Goal: Task Accomplishment & Management: Manage account settings

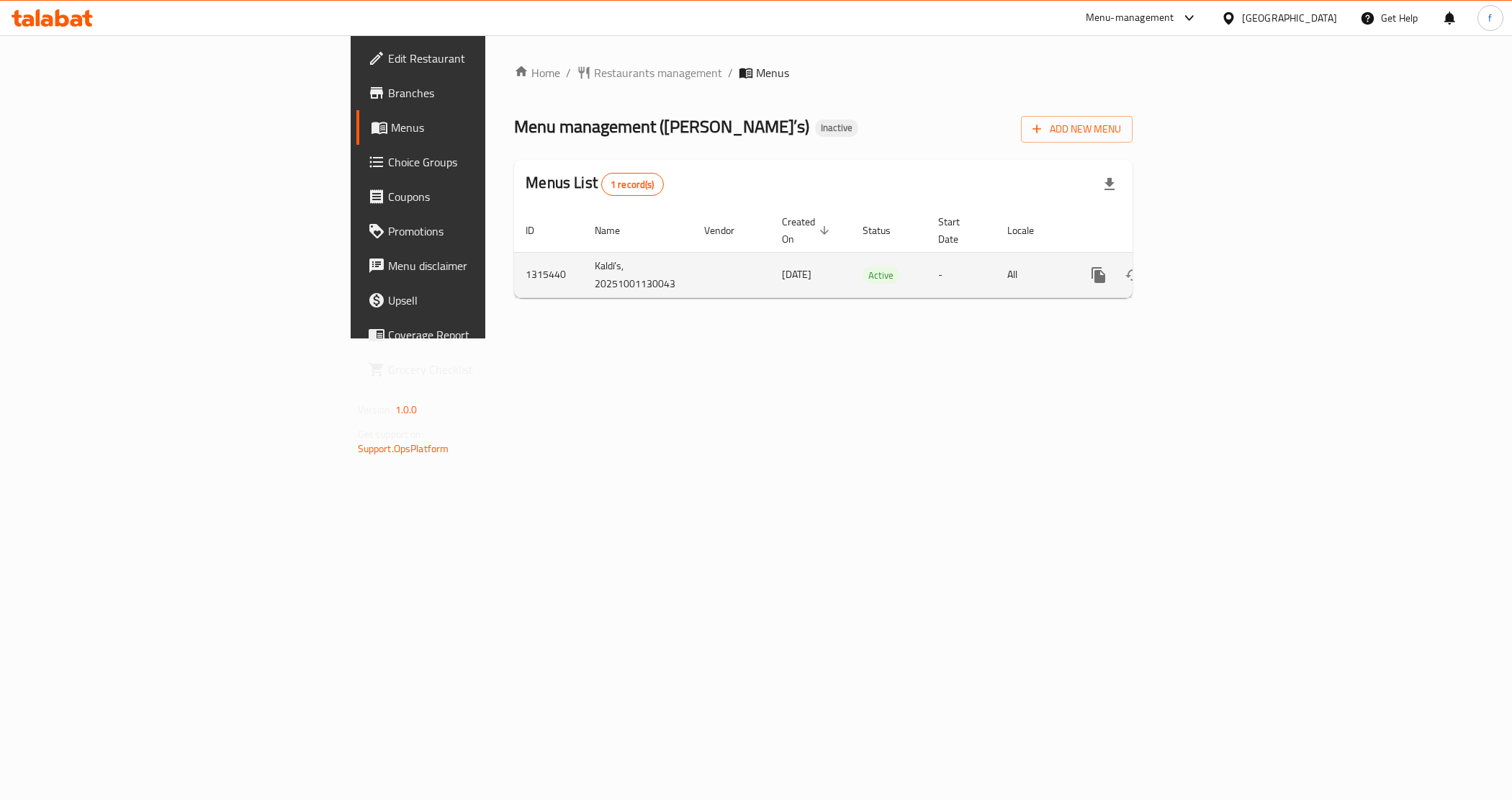
drag, startPoint x: 544, startPoint y: 260, endPoint x: 610, endPoint y: 262, distance: 66.0
click at [770, 262] on td "[DATE]" at bounding box center [811, 274] width 81 height 45
click at [1211, 266] on icon "enhanced table" at bounding box center [1202, 275] width 18 height 18
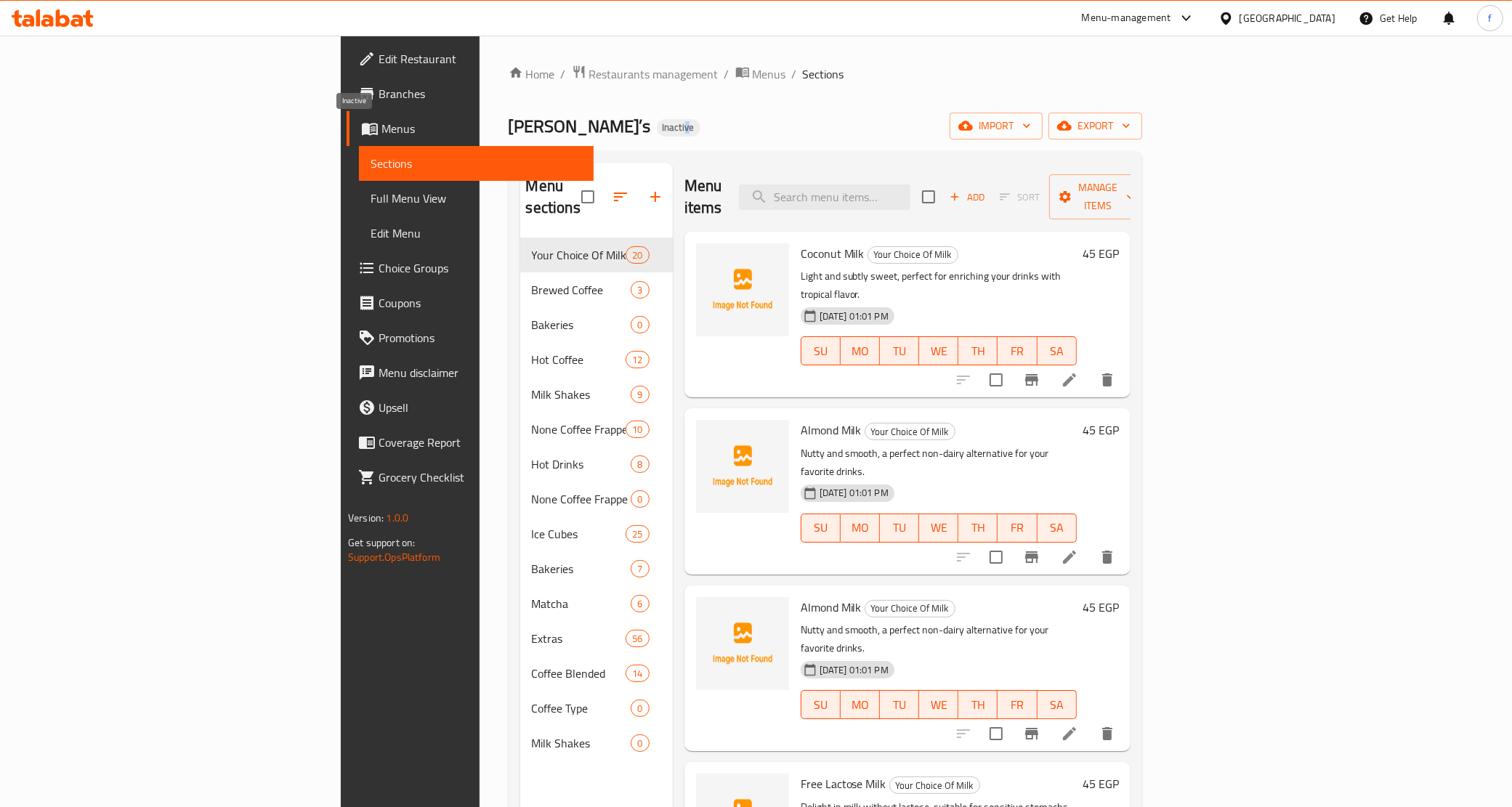
click at [657, 123] on span "Inactive" at bounding box center [679, 127] width 44 height 12
click at [657, 122] on span "Inactive" at bounding box center [679, 127] width 44 height 12
click at [381, 133] on span "Menus" at bounding box center [481, 128] width 200 height 18
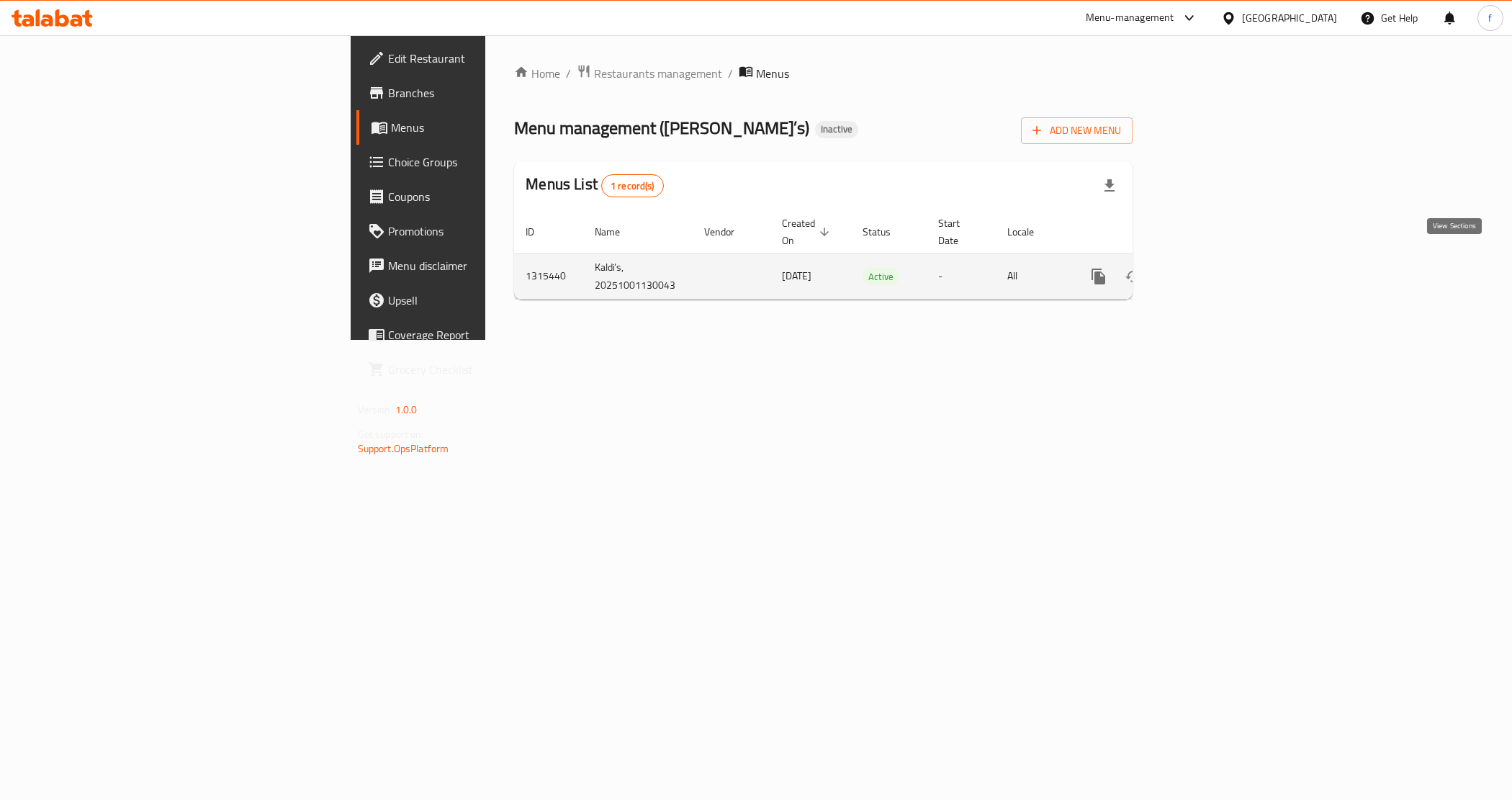
click at [1211, 268] on icon "enhanced table" at bounding box center [1202, 277] width 18 height 18
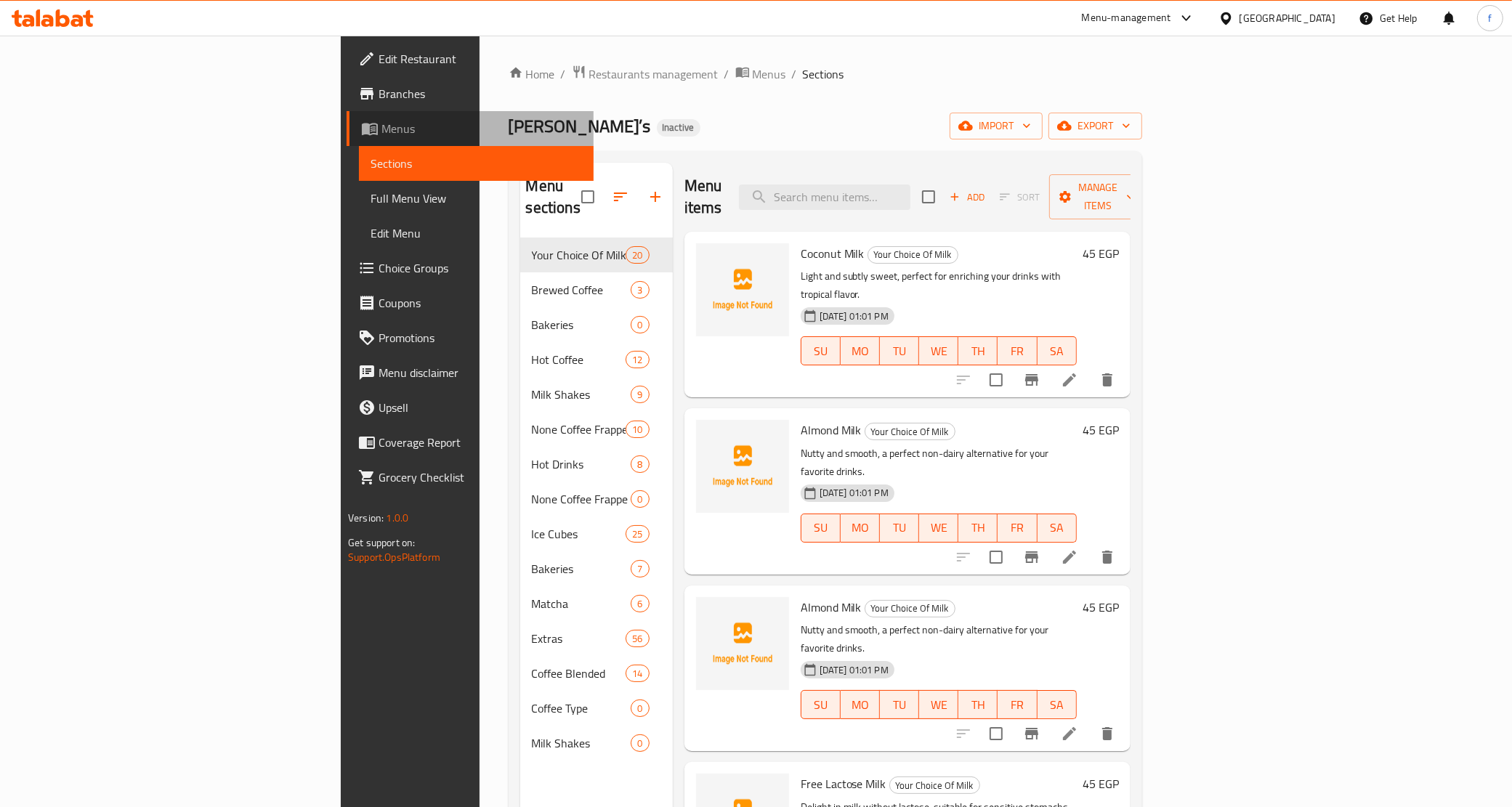
click at [381, 125] on span "Menus" at bounding box center [481, 128] width 200 height 18
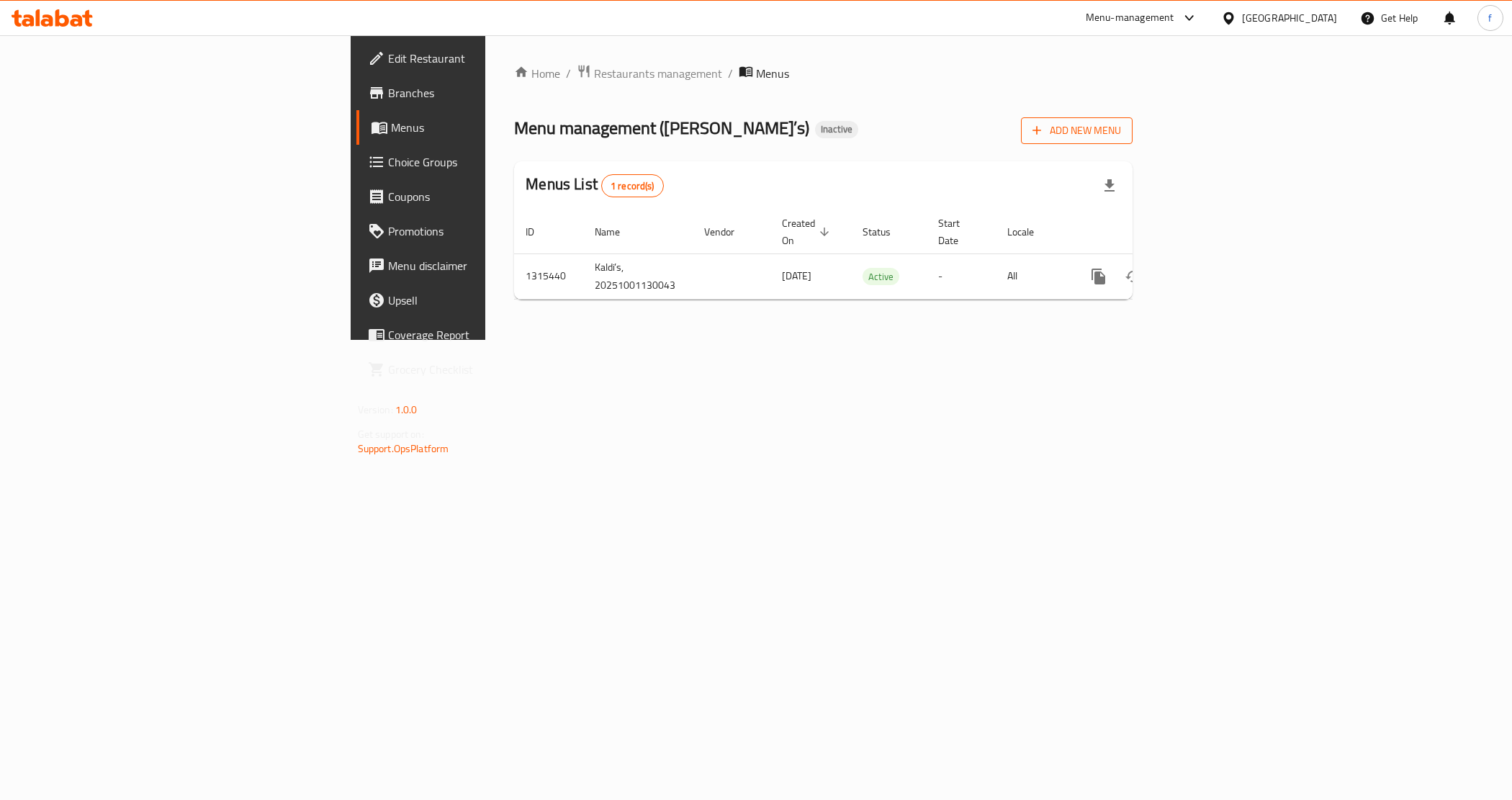
click at [1121, 128] on span "Add New Menu" at bounding box center [1077, 130] width 89 height 18
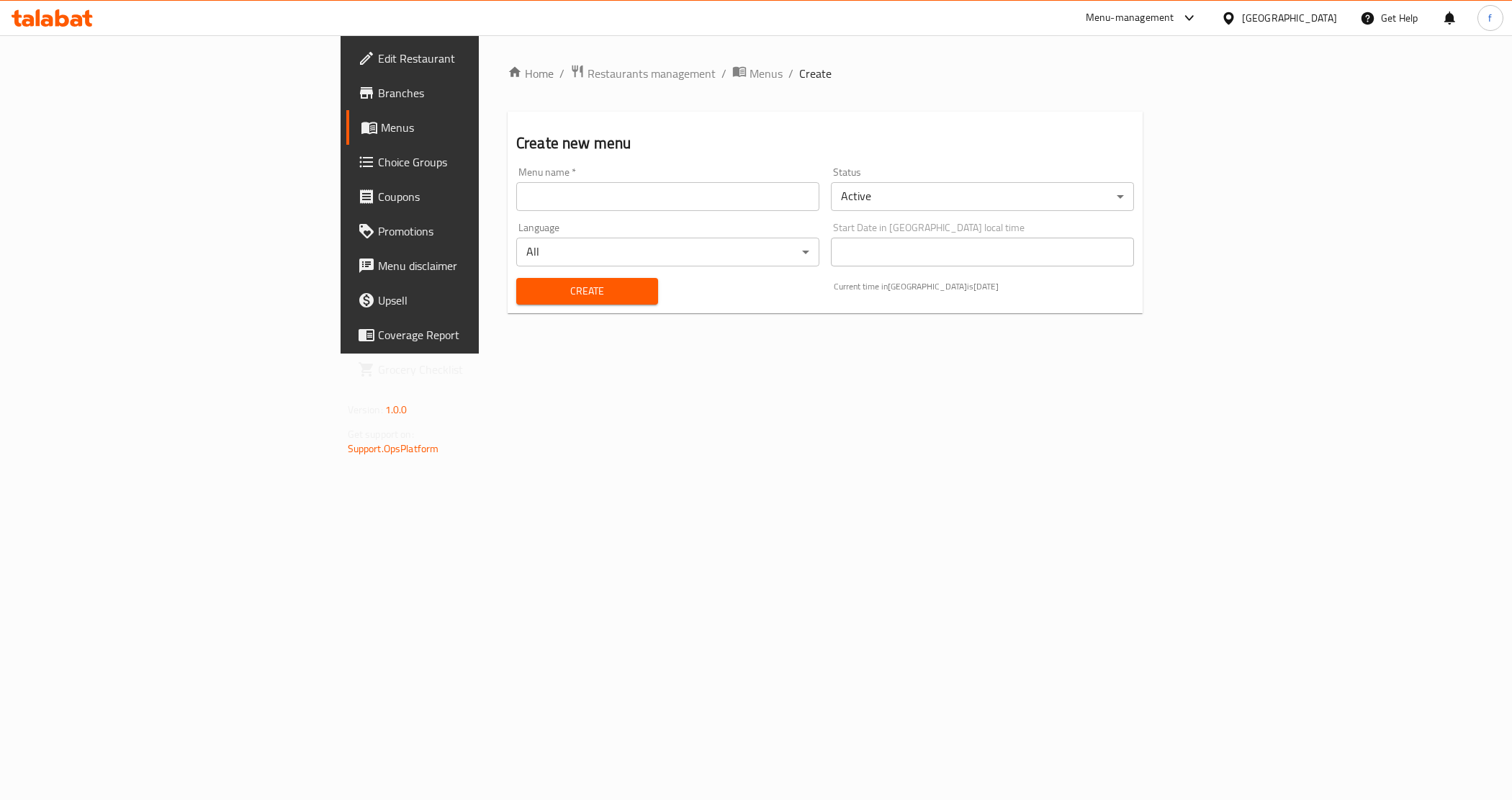
click at [688, 214] on div "Menu name   * Menu name *" at bounding box center [668, 189] width 315 height 55
click at [679, 206] on input "text" at bounding box center [667, 196] width 303 height 29
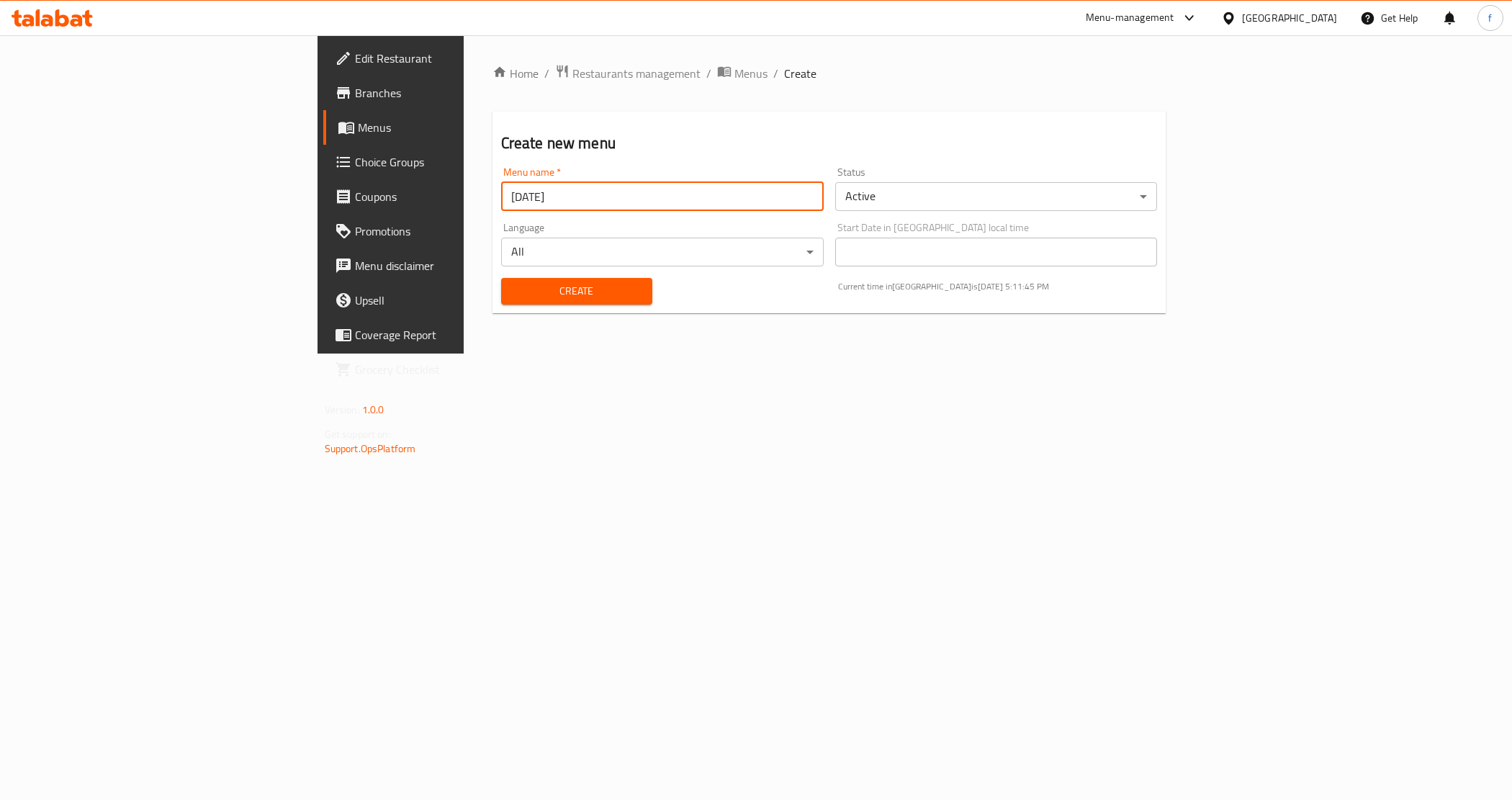
click at [679, 206] on input "[DATE]" at bounding box center [662, 196] width 323 height 29
type input "[DATE]"
click at [655, 353] on div "Home / Restaurants management / Menus / Create Create new menu Menu name   * [D…" at bounding box center [829, 194] width 732 height 319
click at [513, 292] on span "Create" at bounding box center [577, 291] width 128 height 18
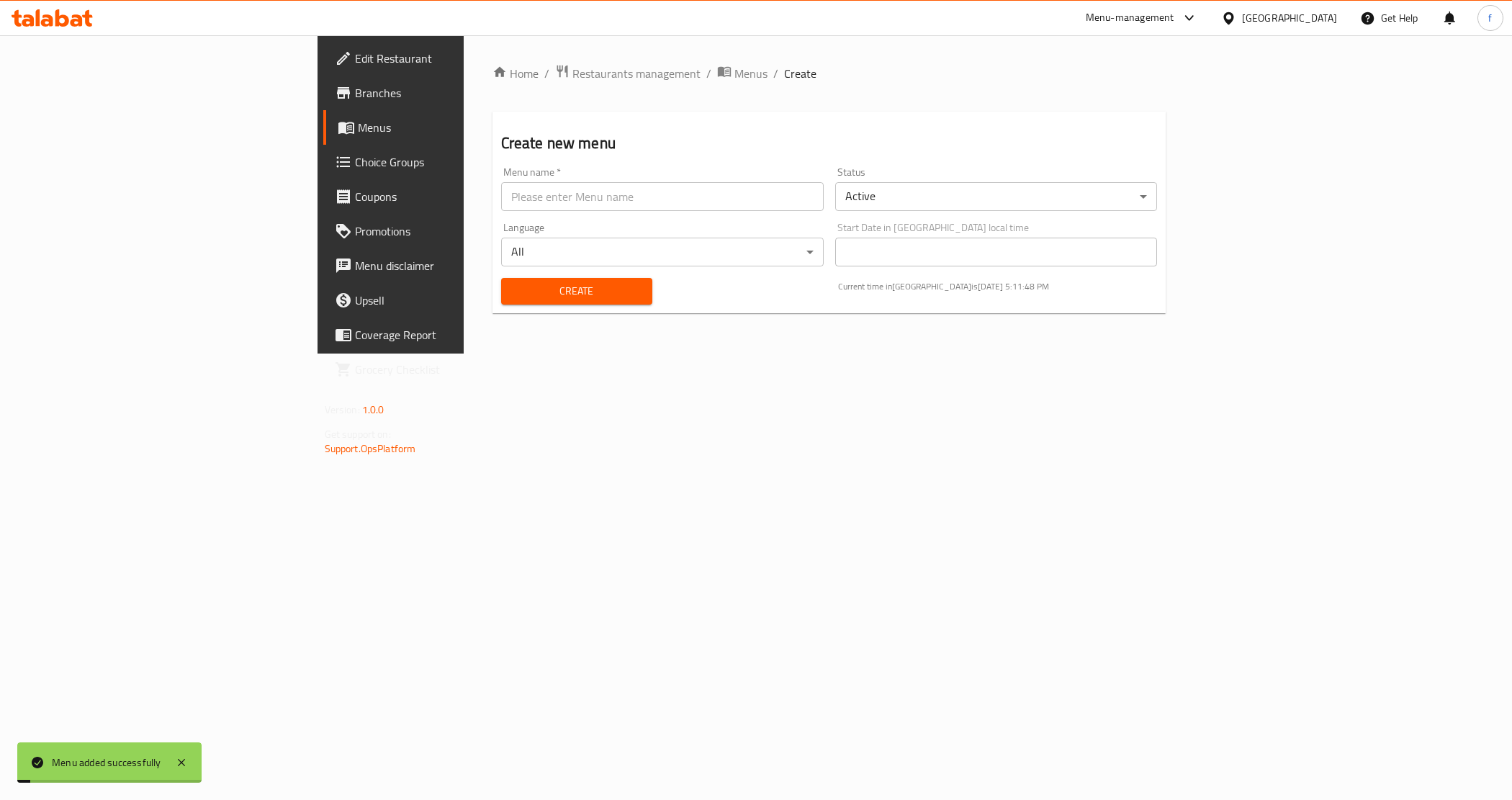
click at [464, 340] on div "Home / Restaurants management / Menus / Create Create new menu Menu name   * Me…" at bounding box center [829, 194] width 732 height 319
click at [358, 122] on span "Menus" at bounding box center [459, 127] width 201 height 18
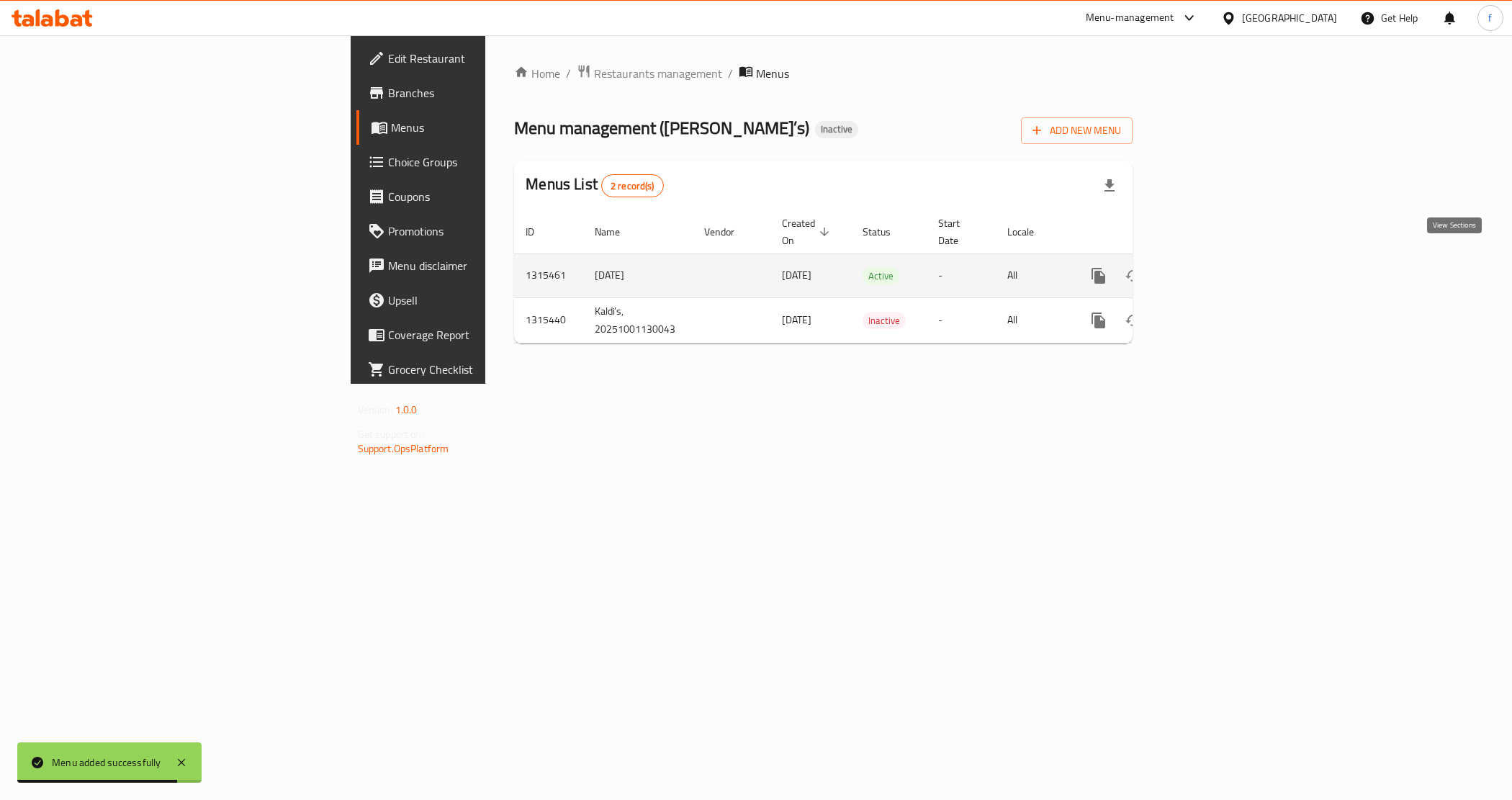
click at [1211, 267] on icon "enhanced table" at bounding box center [1202, 276] width 18 height 18
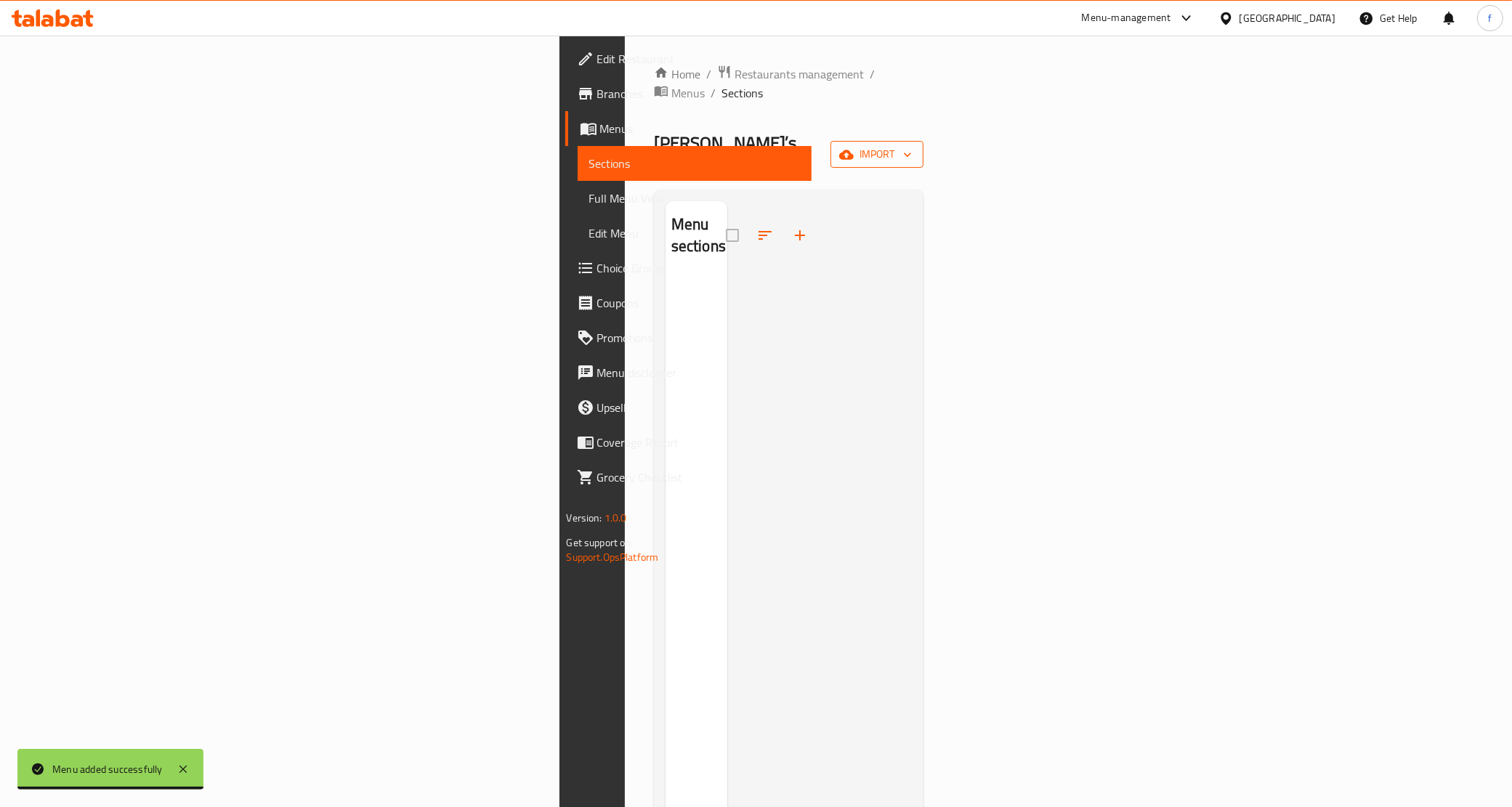
click at [912, 145] on span "import" at bounding box center [877, 154] width 70 height 18
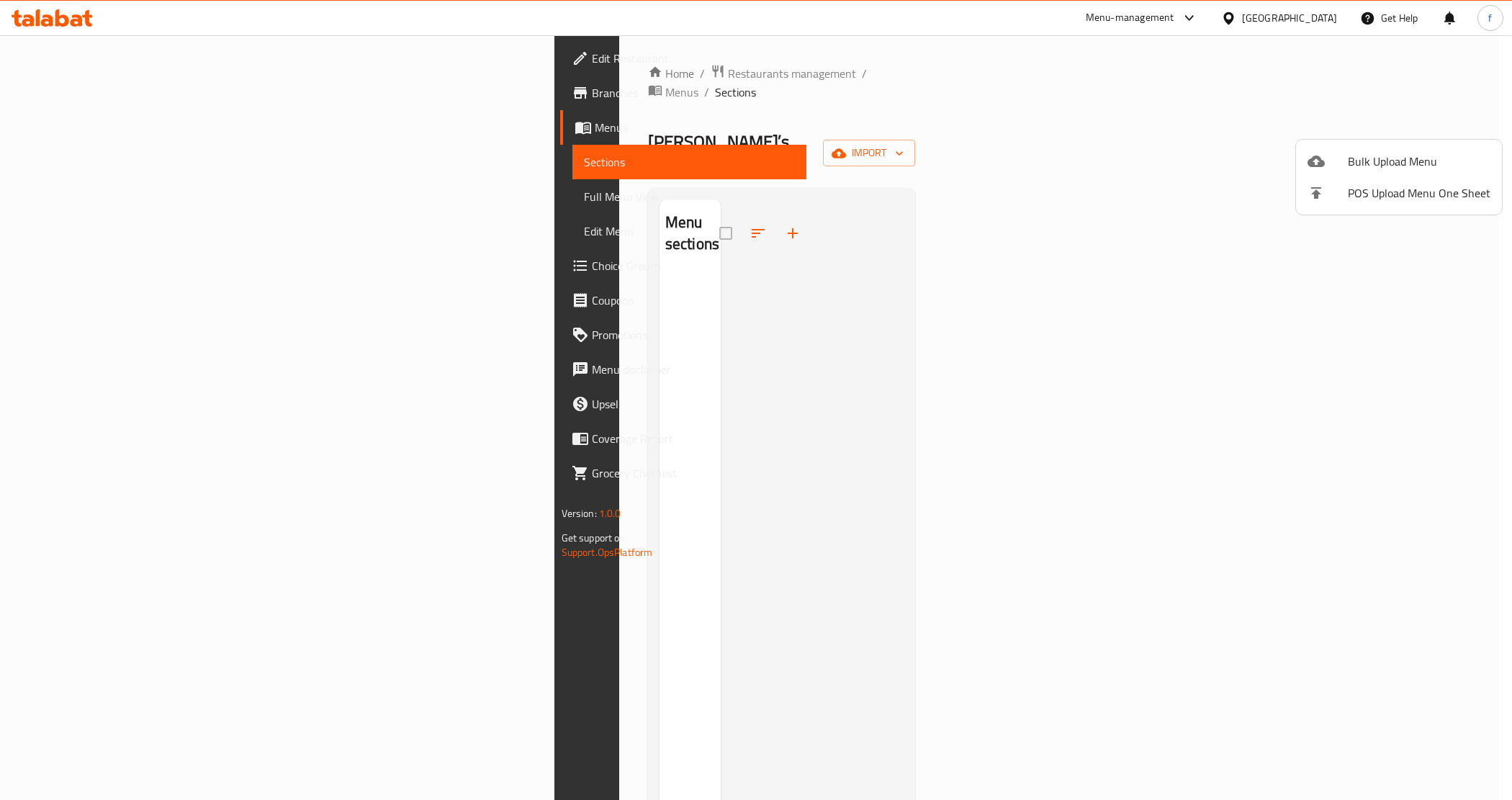
click at [1332, 170] on div at bounding box center [1328, 162] width 40 height 18
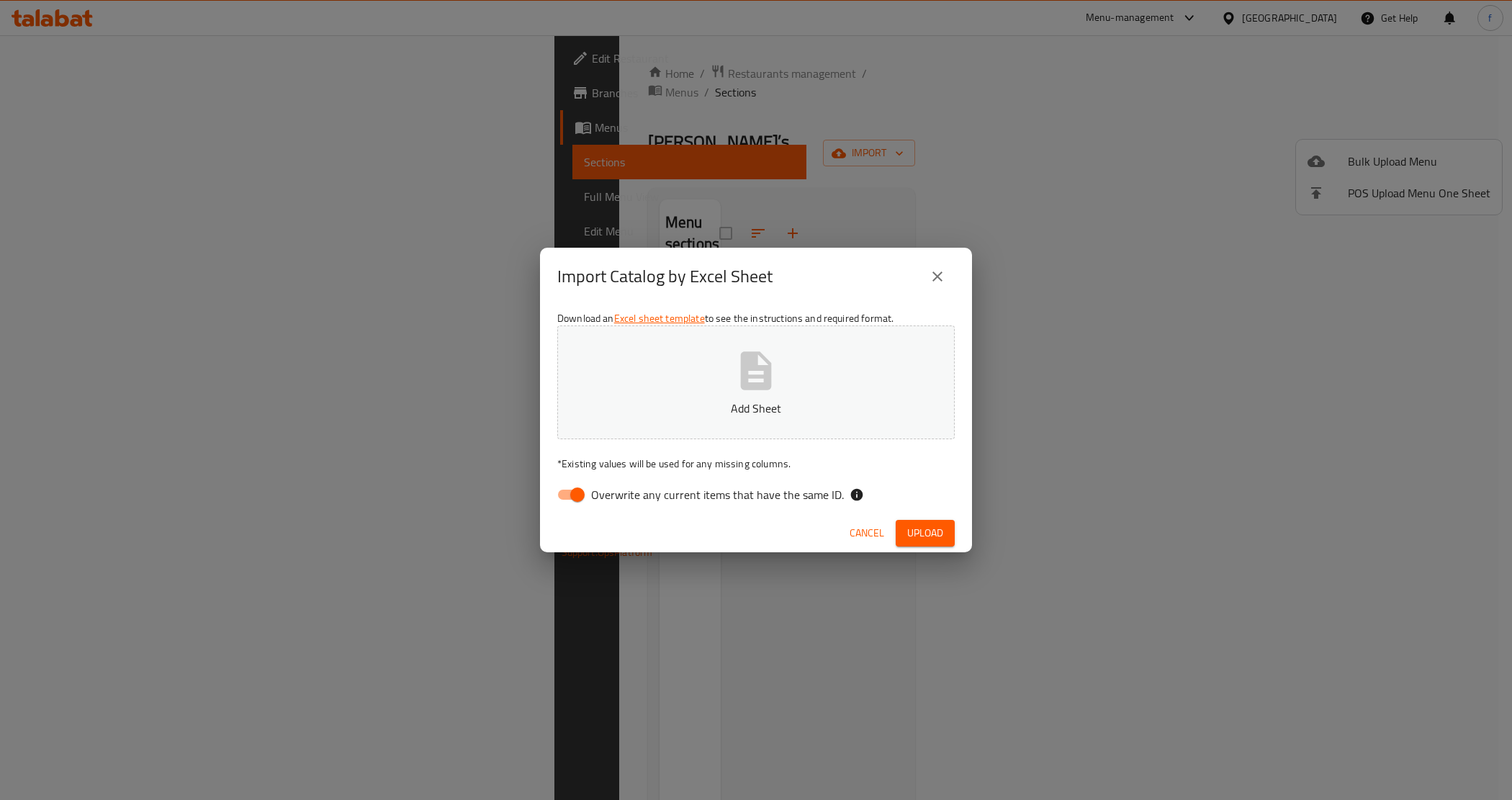
click at [835, 366] on button "Add Sheet" at bounding box center [756, 382] width 397 height 113
click at [559, 497] on input "Overwrite any current items that have the same ID." at bounding box center [577, 495] width 82 height 28
checkbox input "false"
click at [919, 535] on span "Upload" at bounding box center [925, 533] width 36 height 18
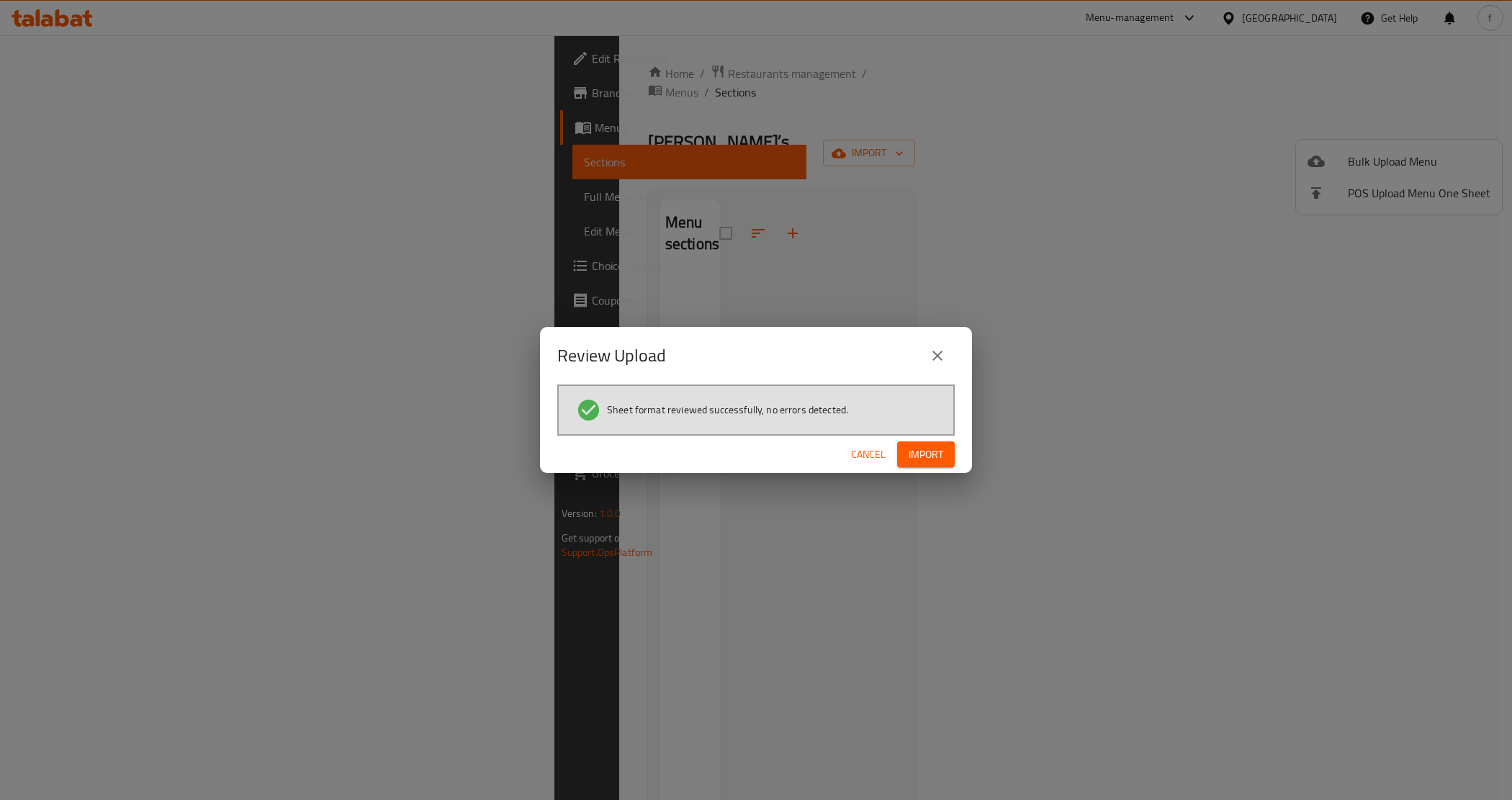
click at [925, 450] on span "Import" at bounding box center [925, 455] width 35 height 18
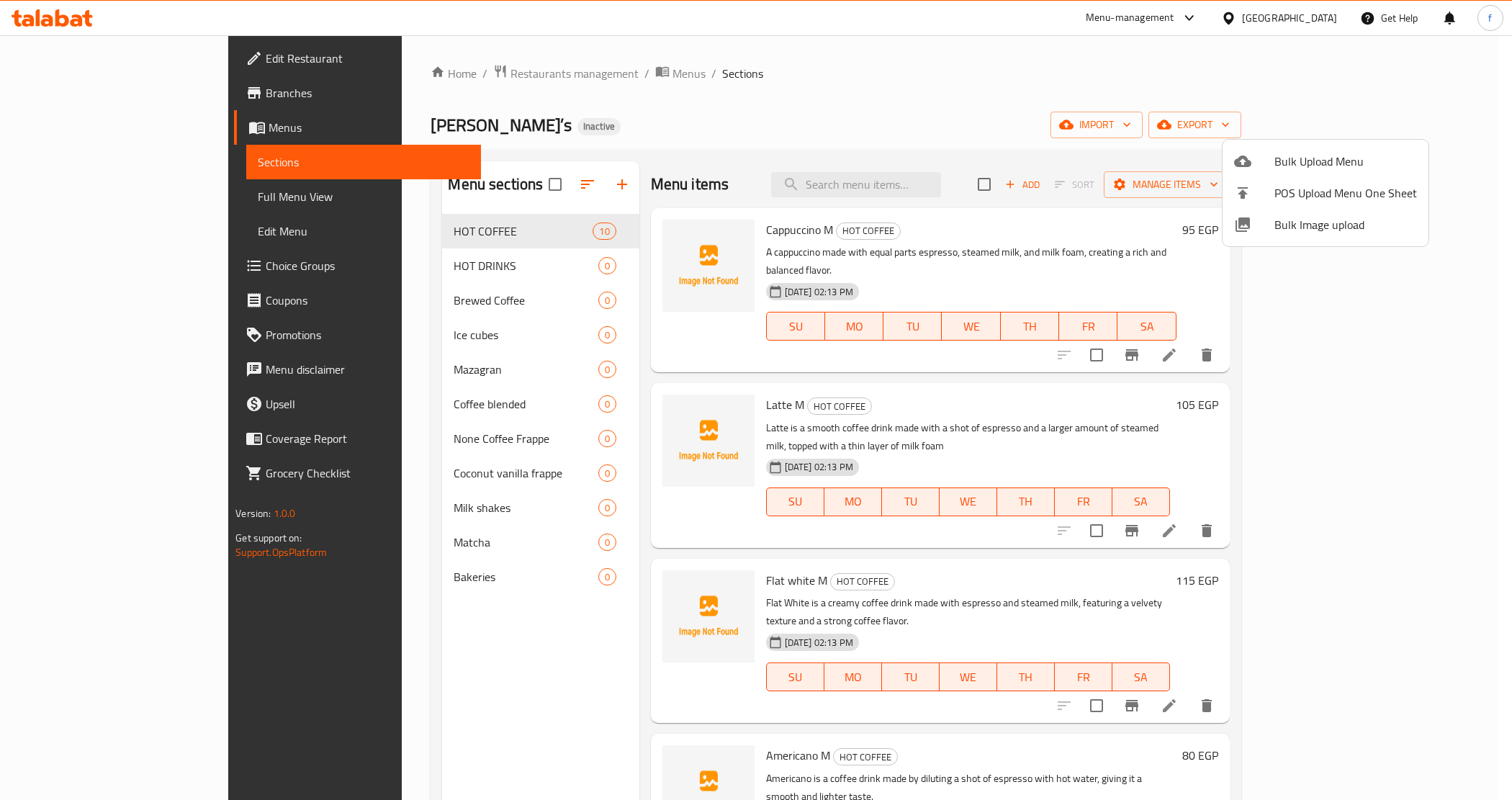
click at [84, 129] on div at bounding box center [756, 400] width 1512 height 800
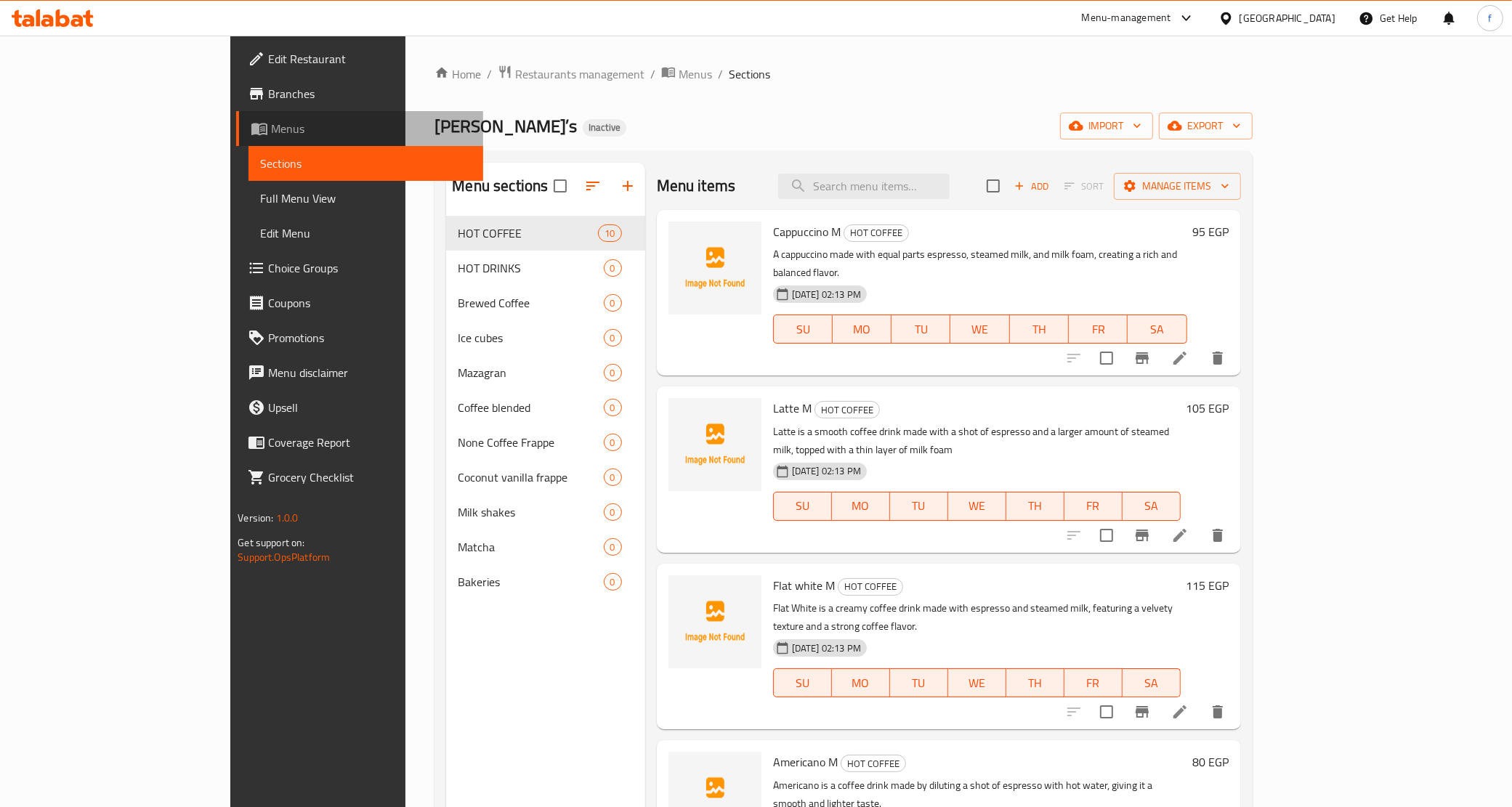
click at [271, 127] on span "Menus" at bounding box center [370, 128] width 200 height 18
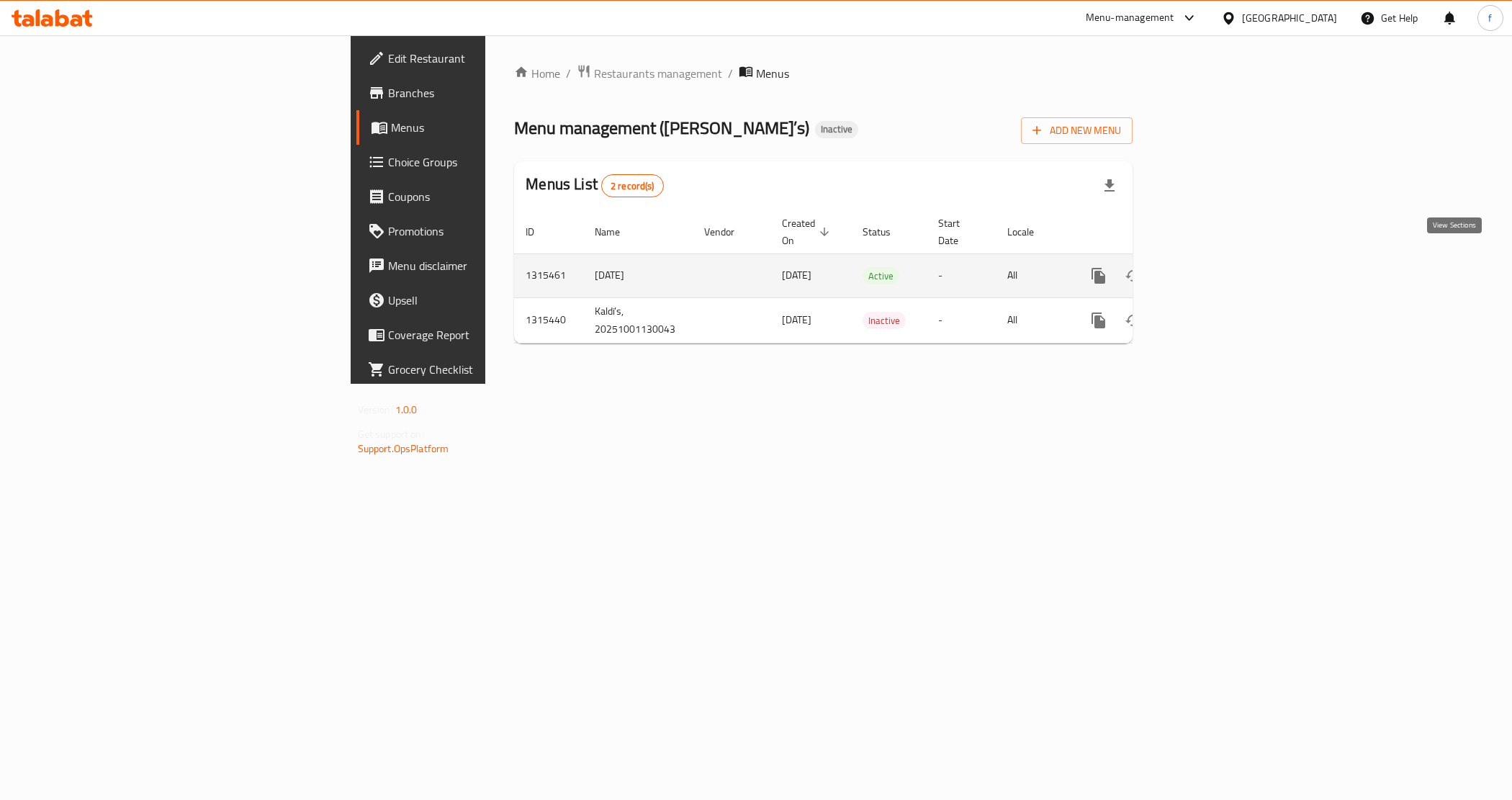
click at [1211, 267] on icon "enhanced table" at bounding box center [1202, 276] width 18 height 18
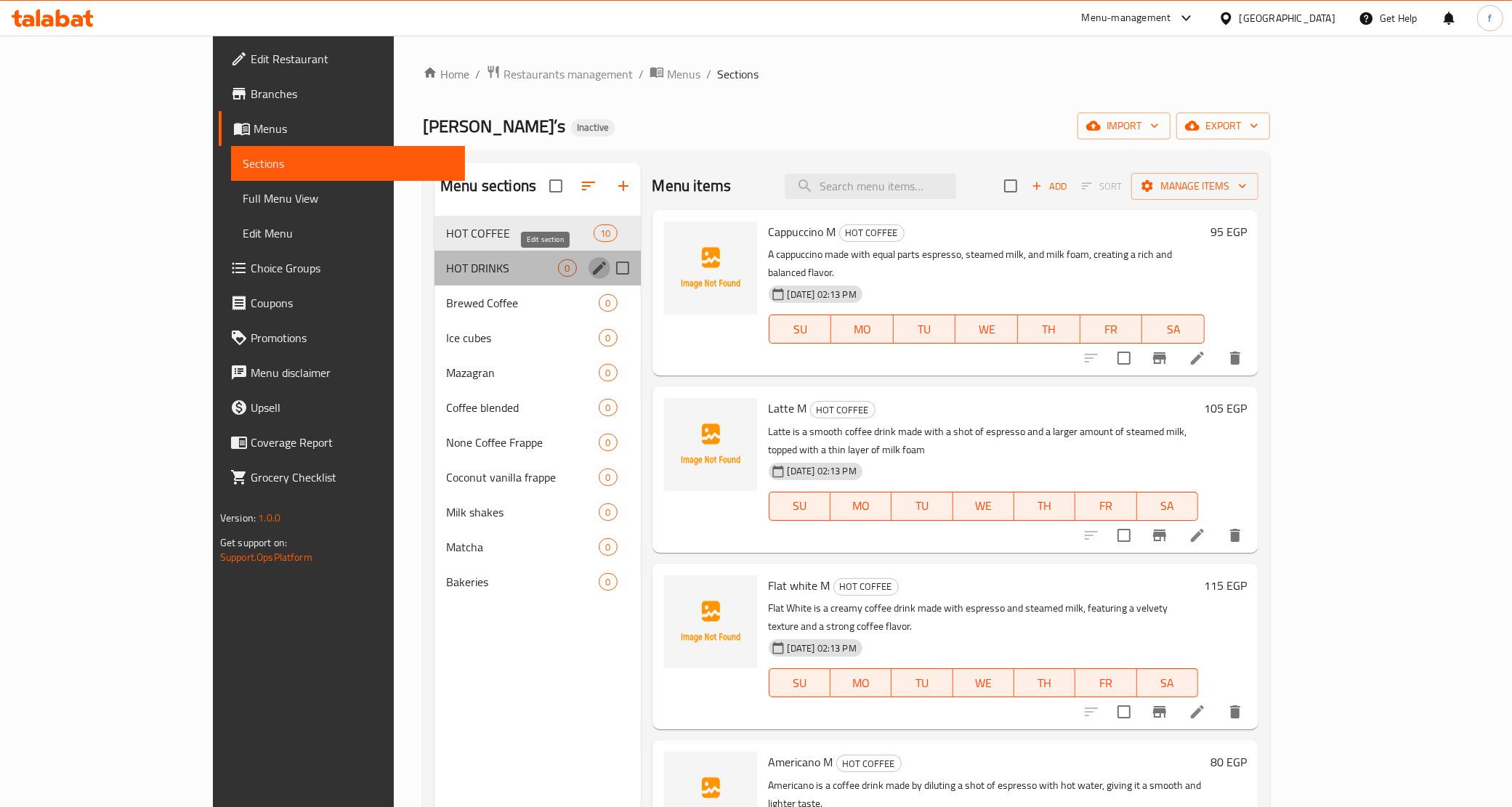
click at [590, 273] on icon "edit" at bounding box center [599, 269] width 18 height 18
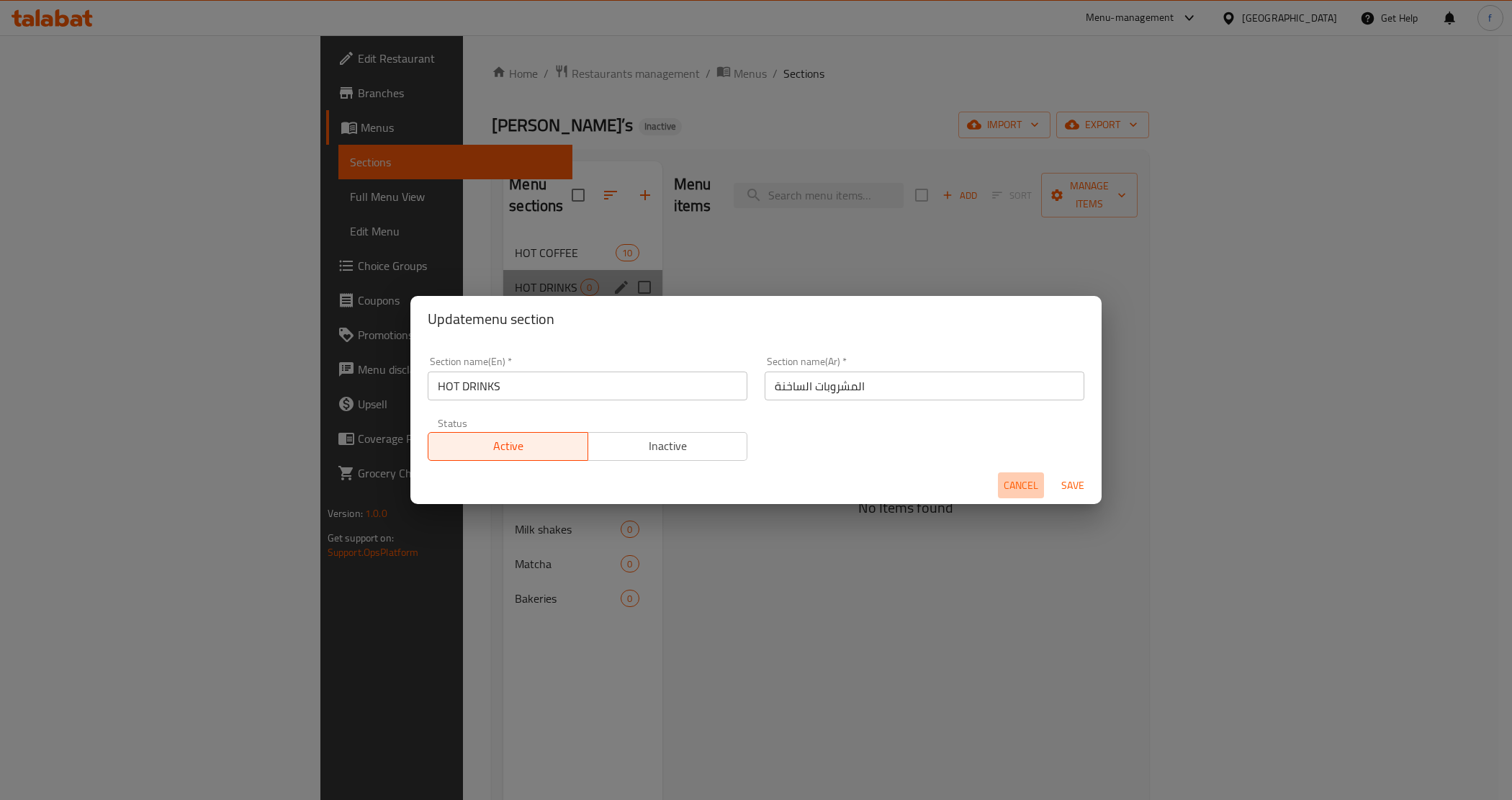
drag, startPoint x: 1032, startPoint y: 478, endPoint x: 986, endPoint y: 465, distance: 47.8
click at [1031, 478] on span "Cancel" at bounding box center [1021, 485] width 35 height 18
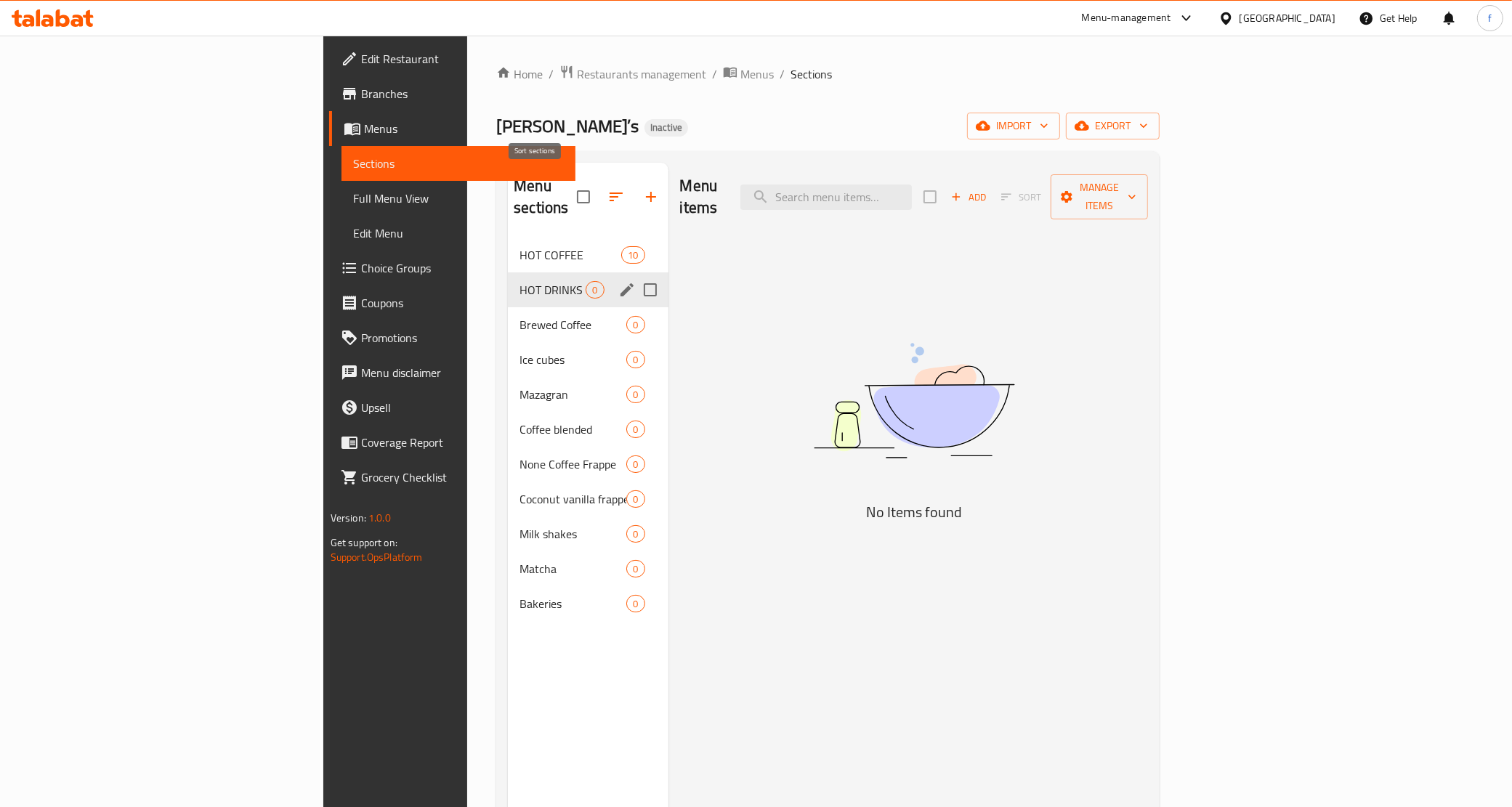
click at [609, 192] on icon "button" at bounding box center [615, 196] width 13 height 9
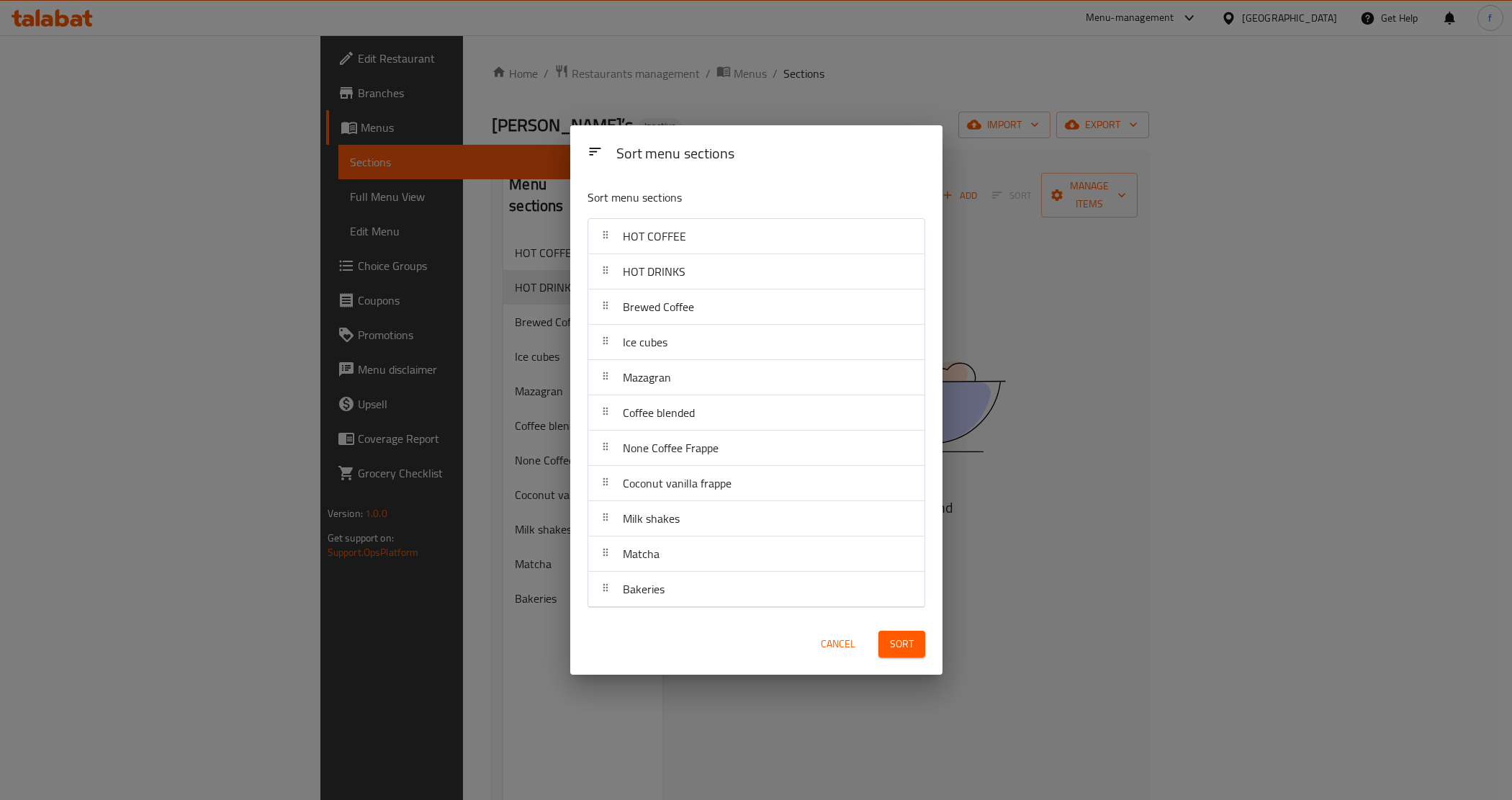
click at [527, 185] on div "Sort menu sections Sort menu sections HOT COFFEE HOT DRINKS Brewed Coffee Ice c…" at bounding box center [756, 400] width 1512 height 800
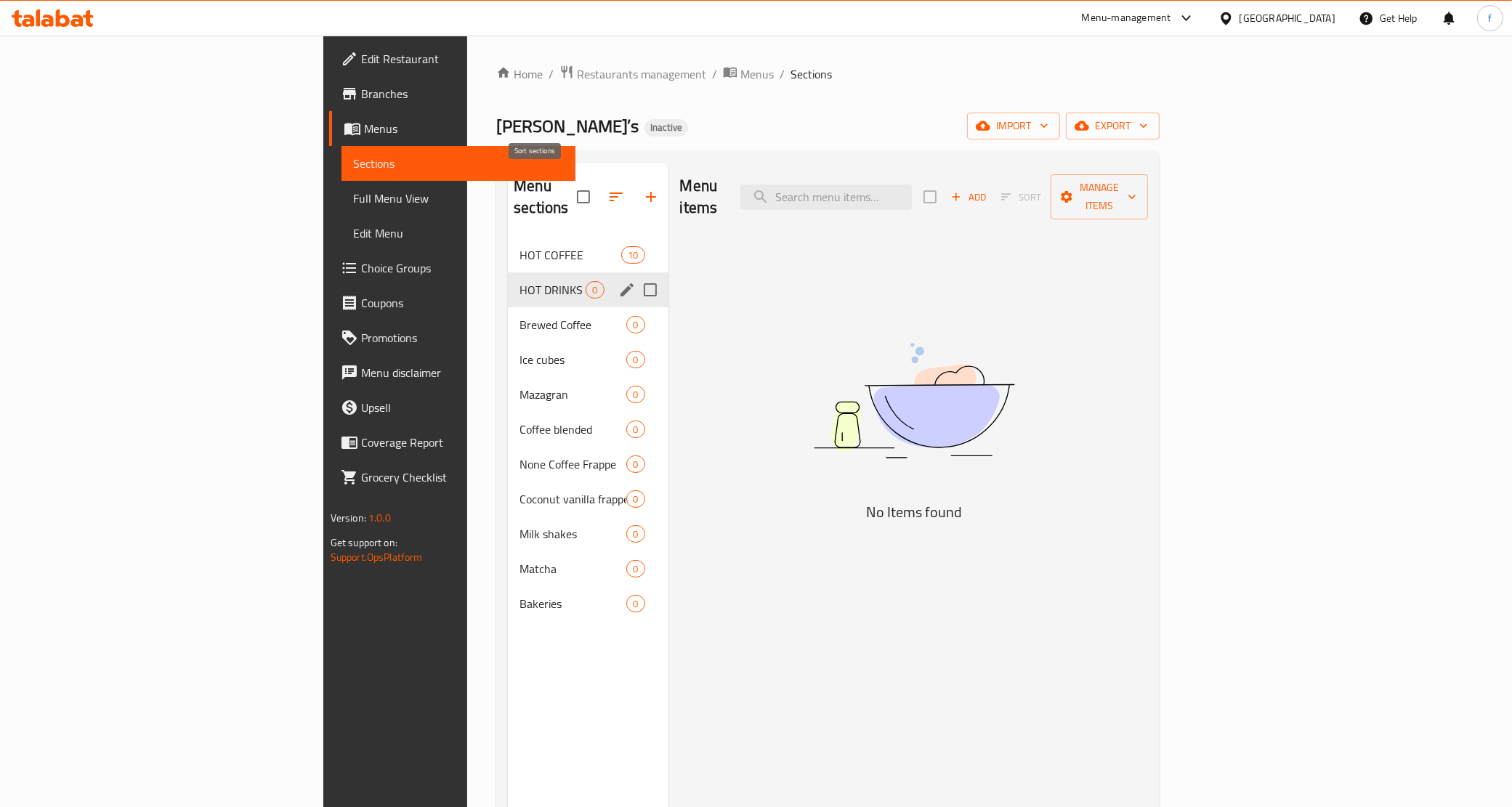
click at [609, 192] on icon "button" at bounding box center [615, 196] width 13 height 9
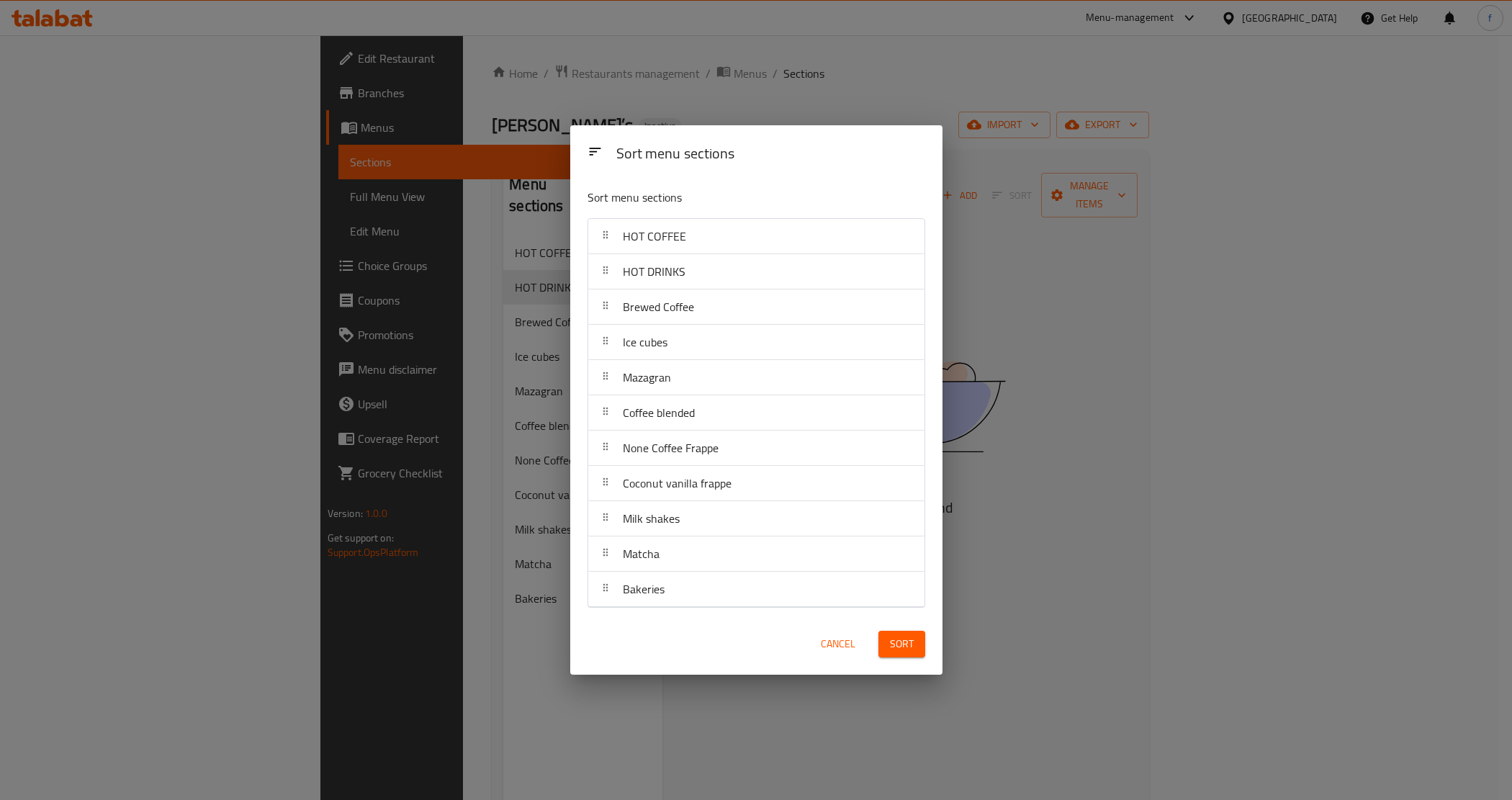
click at [540, 639] on div "Sort menu sections Sort menu sections HOT COFFEE HOT DRINKS Brewed Coffee Ice c…" at bounding box center [756, 400] width 1512 height 800
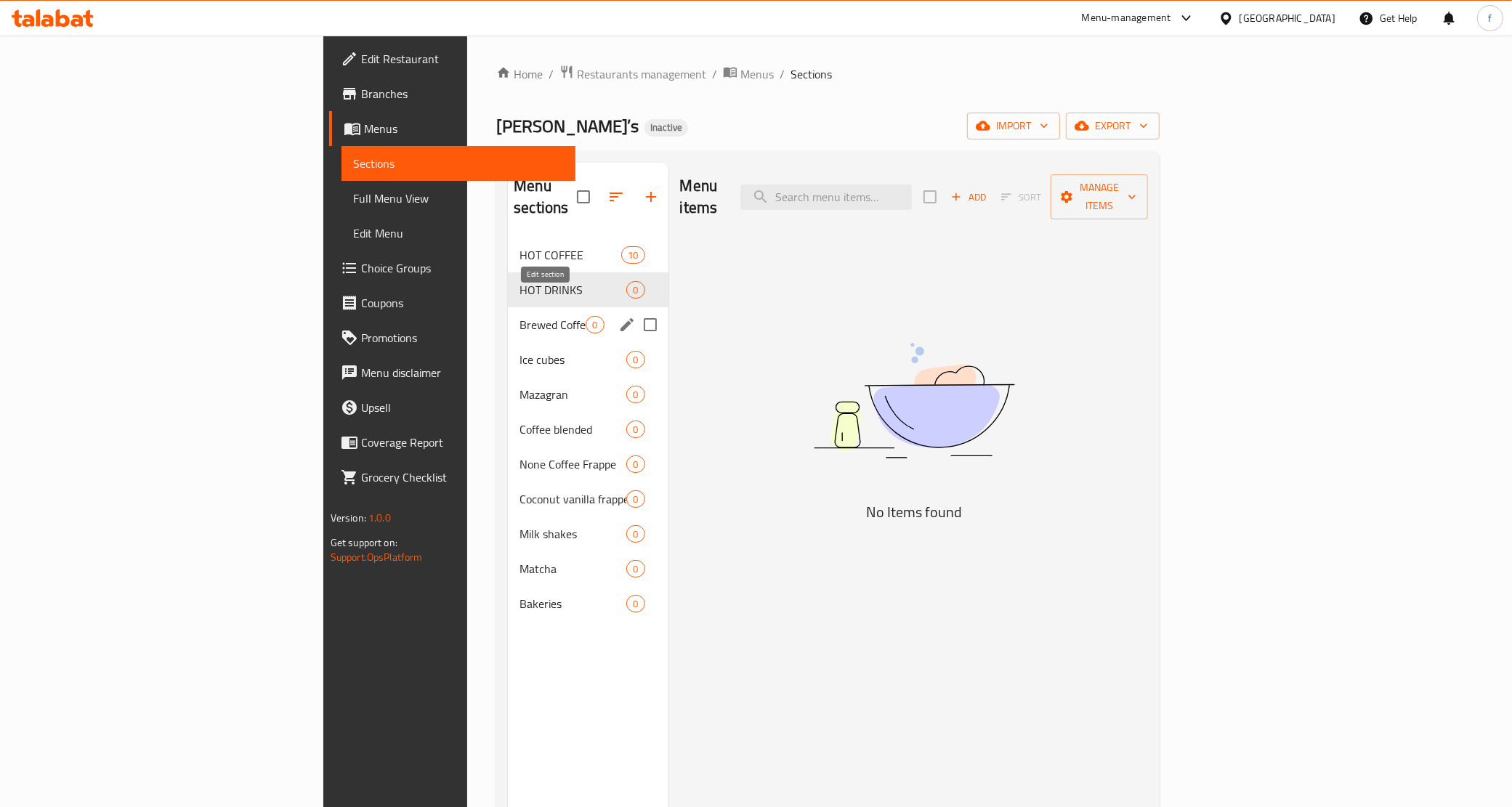
click at [618, 316] on icon "edit" at bounding box center [627, 325] width 18 height 18
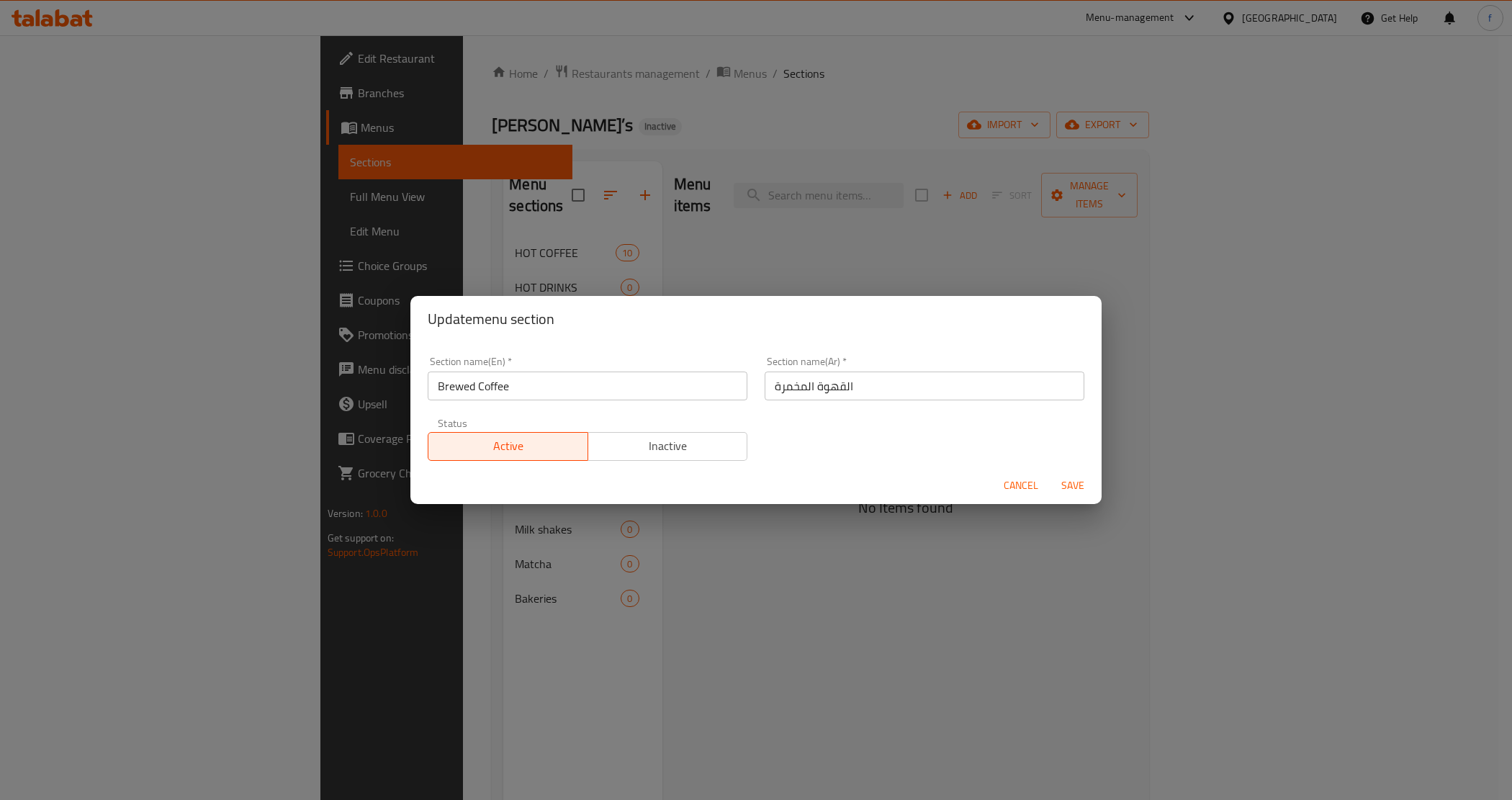
click at [990, 484] on div "Cancel Save" at bounding box center [756, 485] width 691 height 38
click at [1005, 484] on span "Cancel" at bounding box center [1021, 485] width 35 height 18
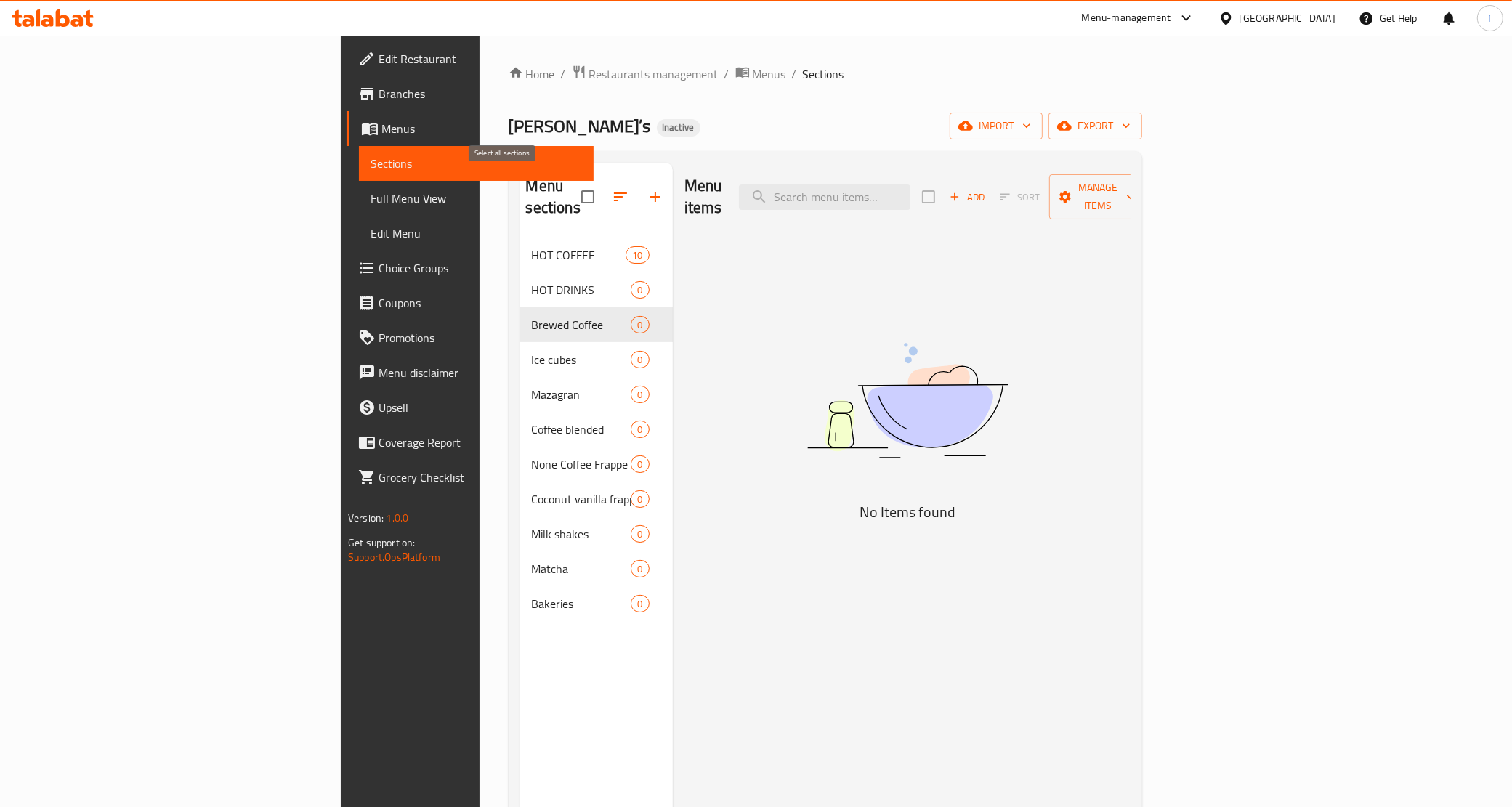
click at [572, 187] on input "checkbox" at bounding box center [587, 196] width 31 height 31
checkbox input "true"
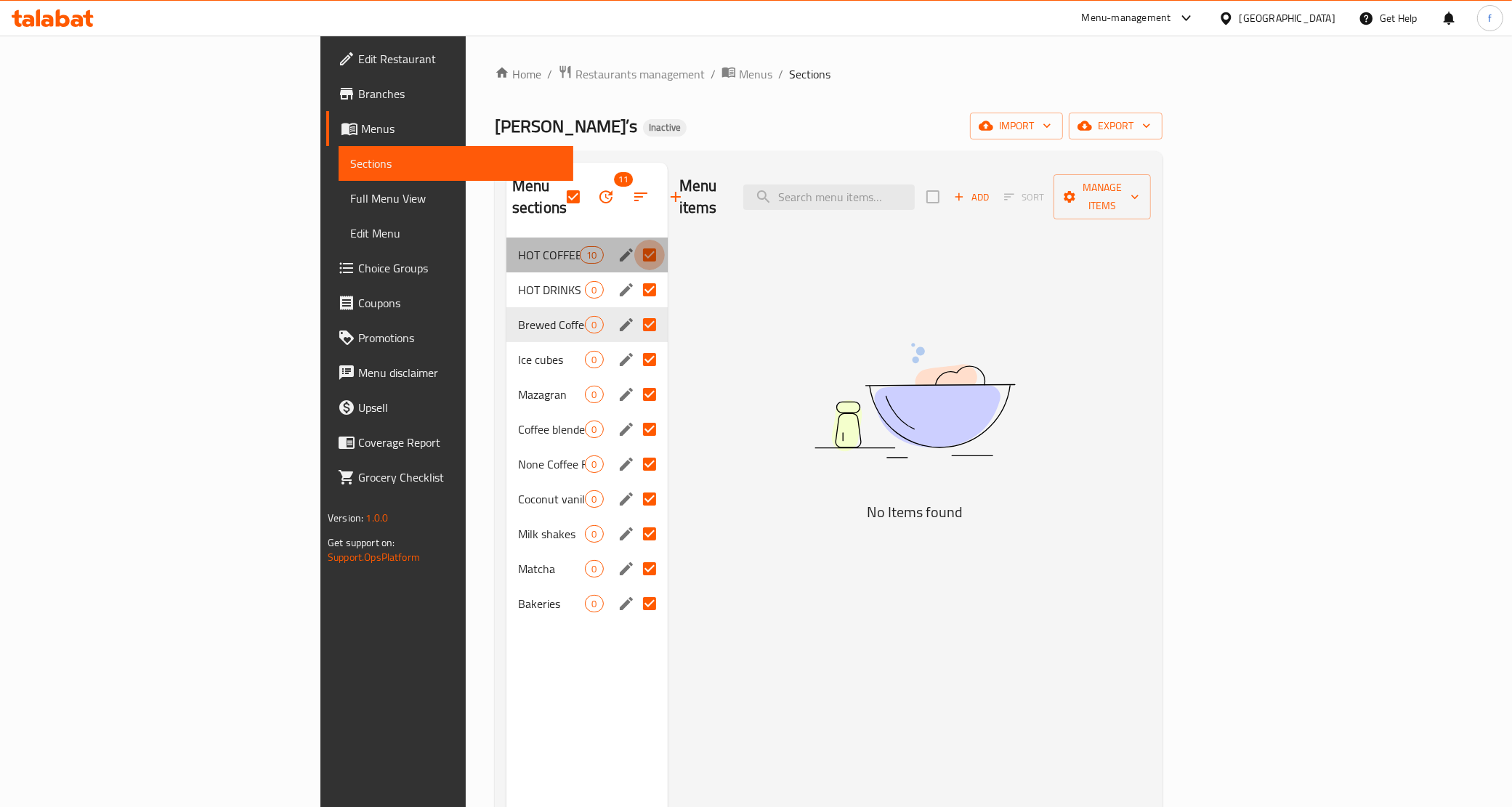
click at [634, 240] on input "Menu sections" at bounding box center [649, 255] width 31 height 31
checkbox input "false"
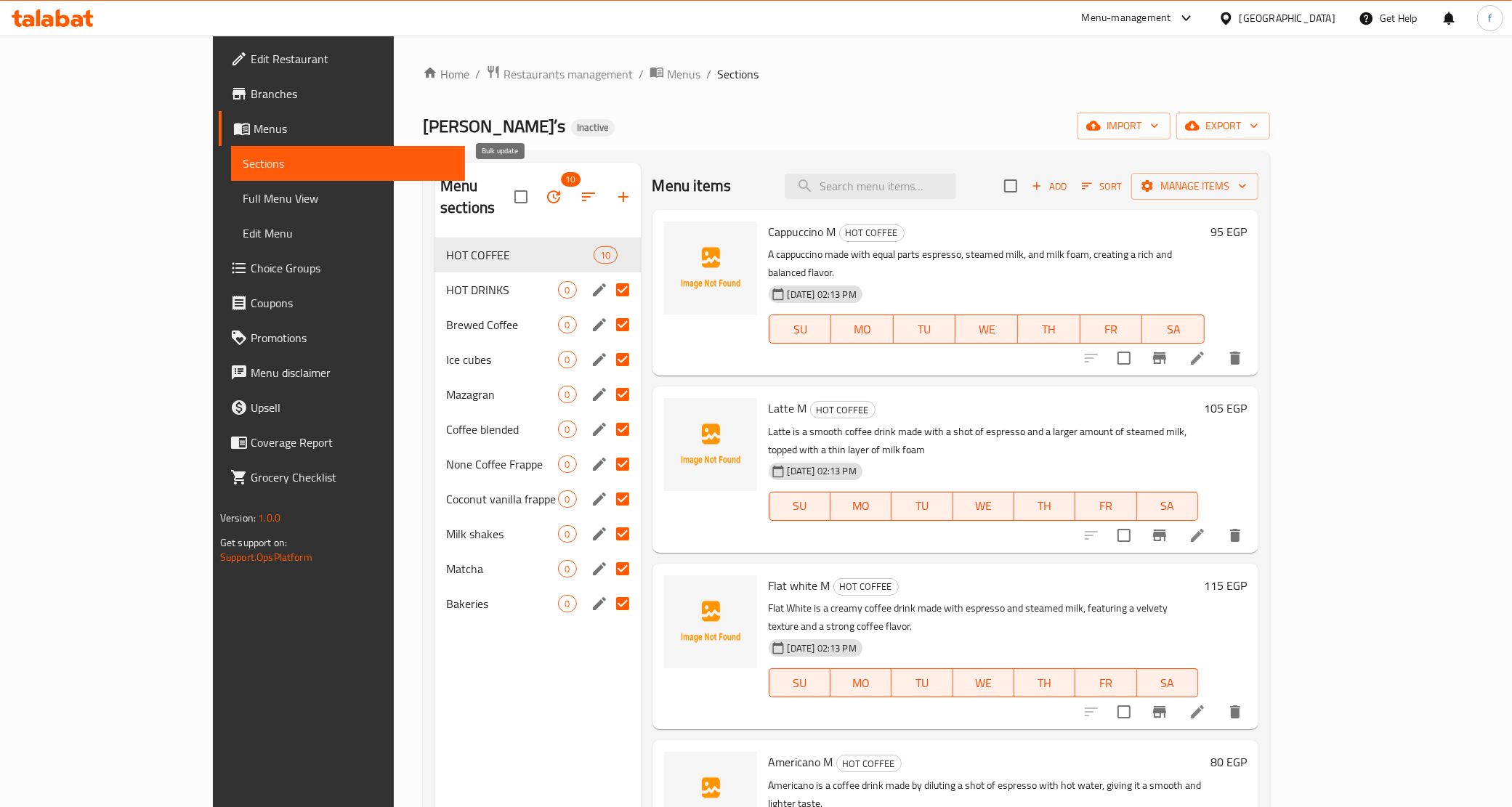
click at [544, 188] on icon "button" at bounding box center [553, 197] width 18 height 18
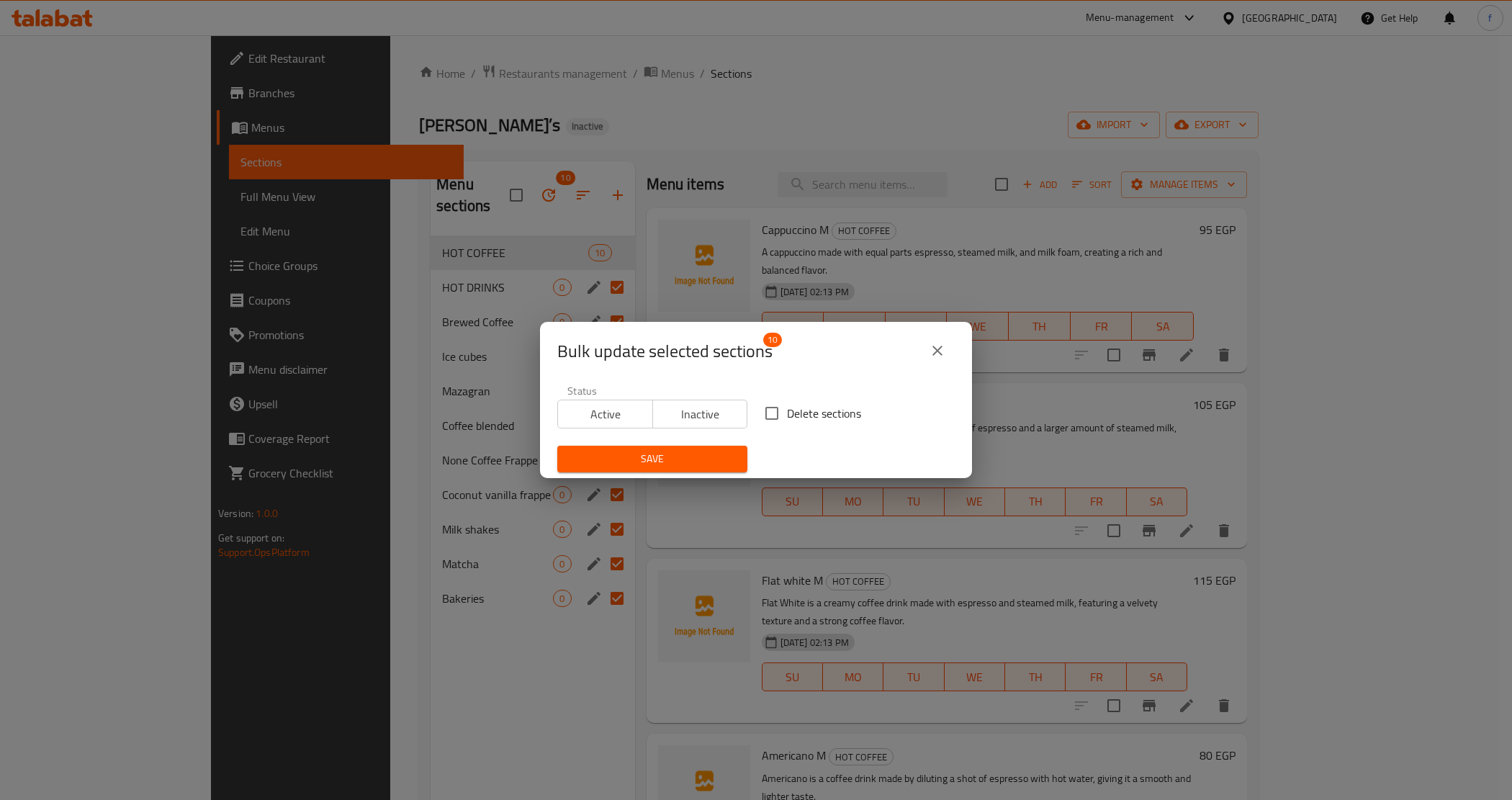
click at [766, 418] on input "Delete sections" at bounding box center [771, 413] width 31 height 31
checkbox input "true"
click at [693, 462] on span "Save" at bounding box center [652, 459] width 167 height 18
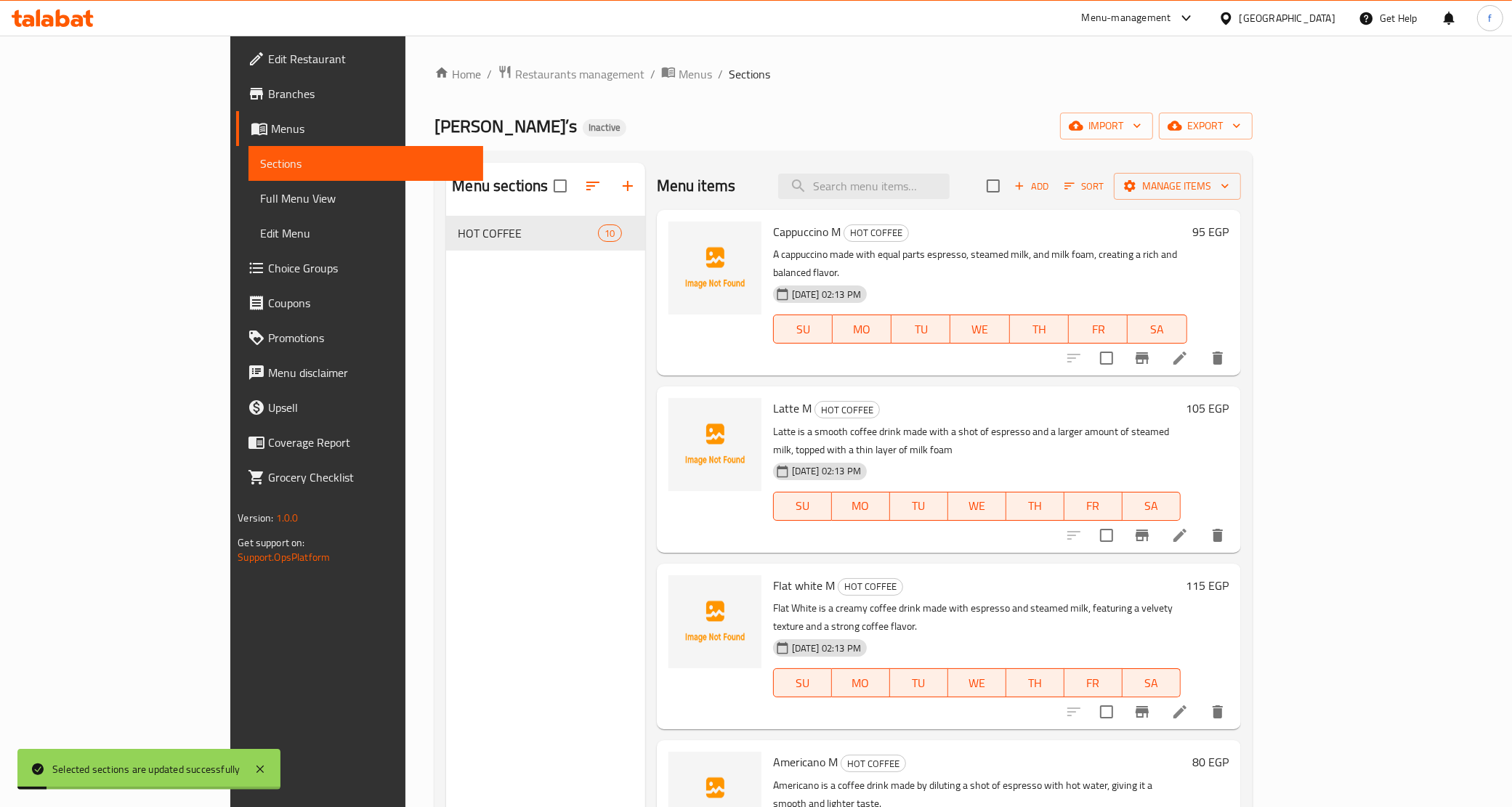
click at [476, 331] on div "Menu sections HOT COFFEE 10" at bounding box center [544, 566] width 198 height 807
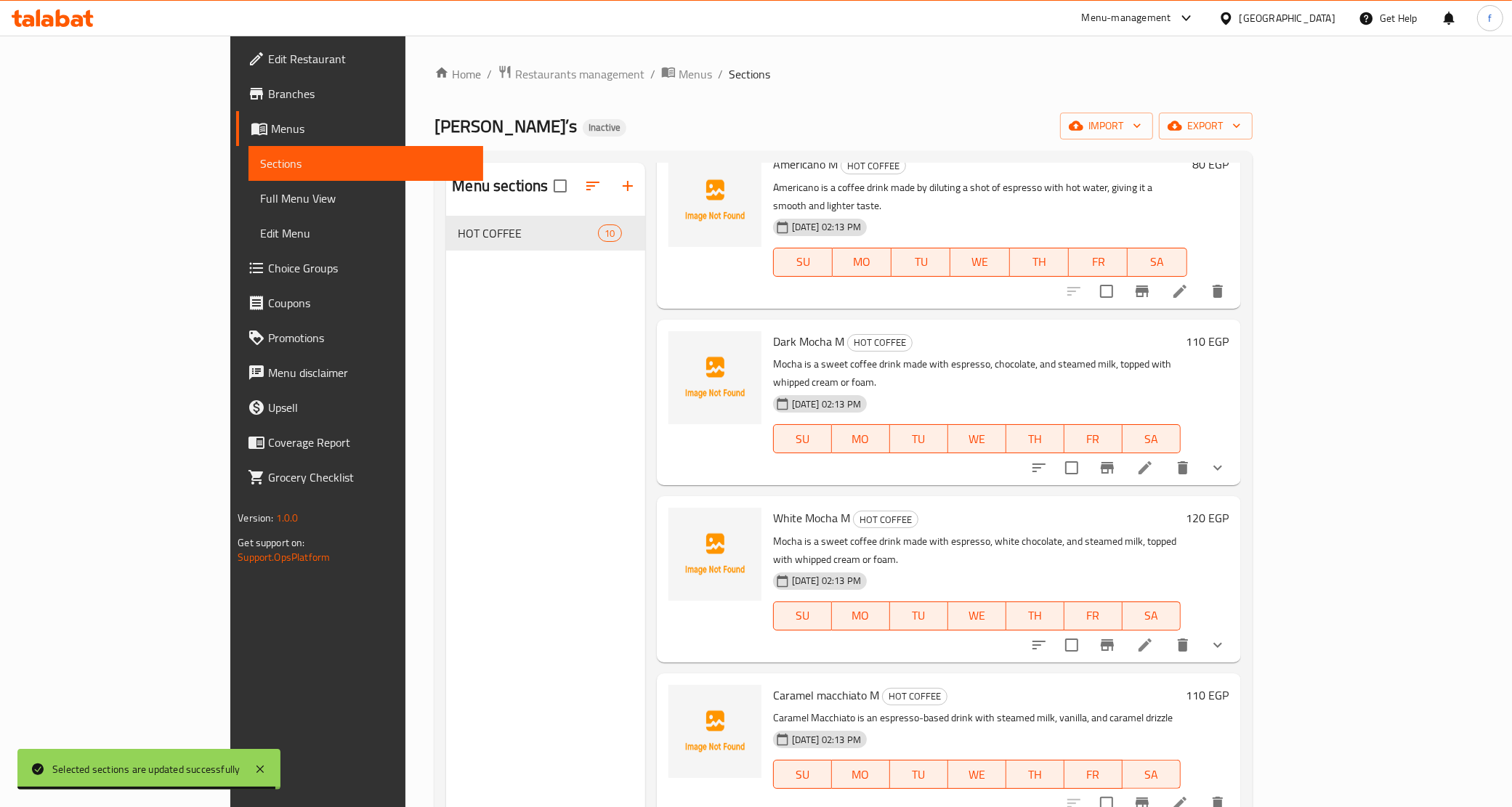
scroll to position [271, 0]
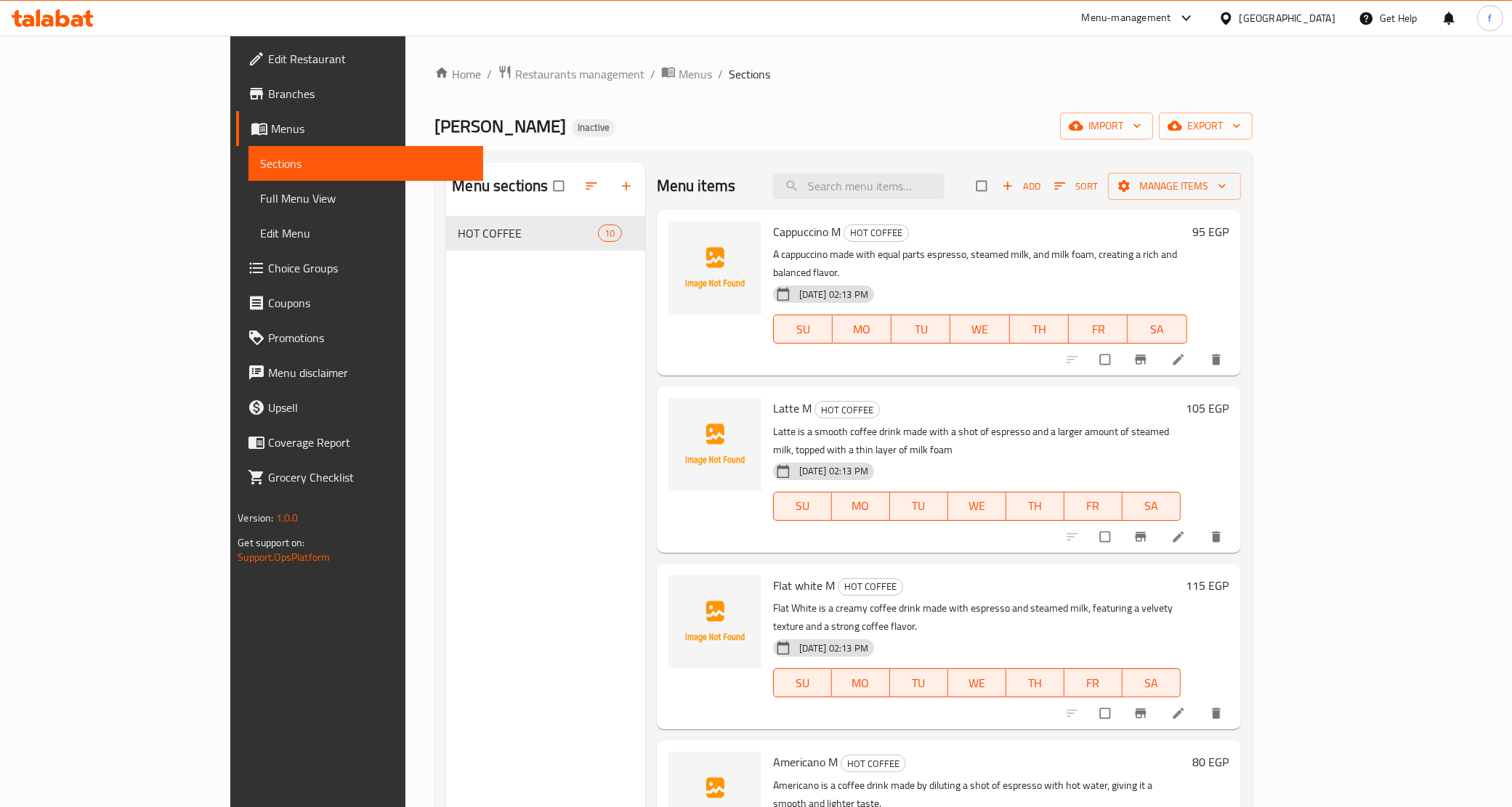
click at [260, 198] on span "Full Menu View" at bounding box center [365, 199] width 211 height 18
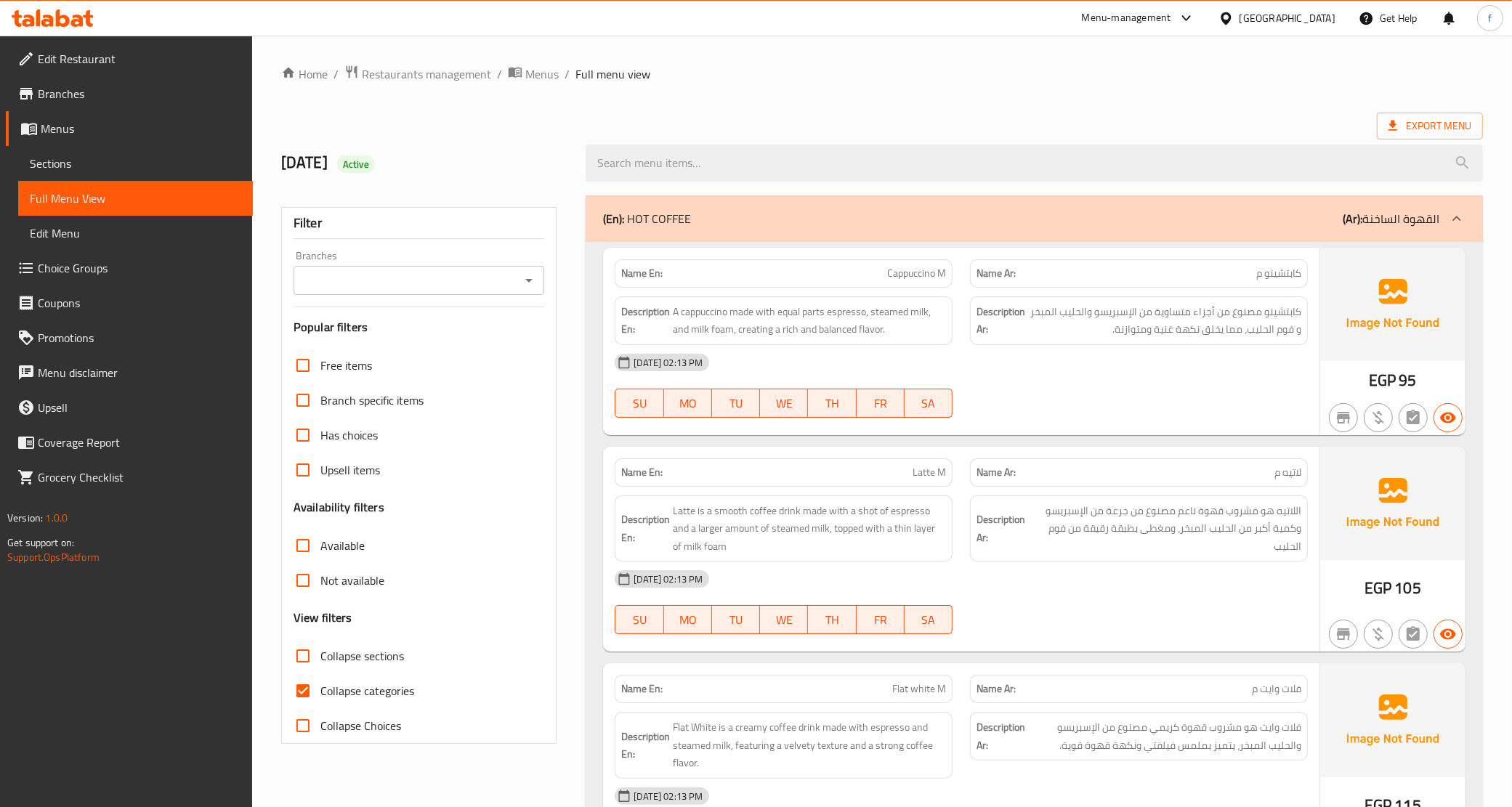
click at [295, 698] on input "Collapse categories" at bounding box center [303, 691] width 35 height 35
checkbox input "false"
click at [1396, 133] on icon at bounding box center [1393, 125] width 15 height 15
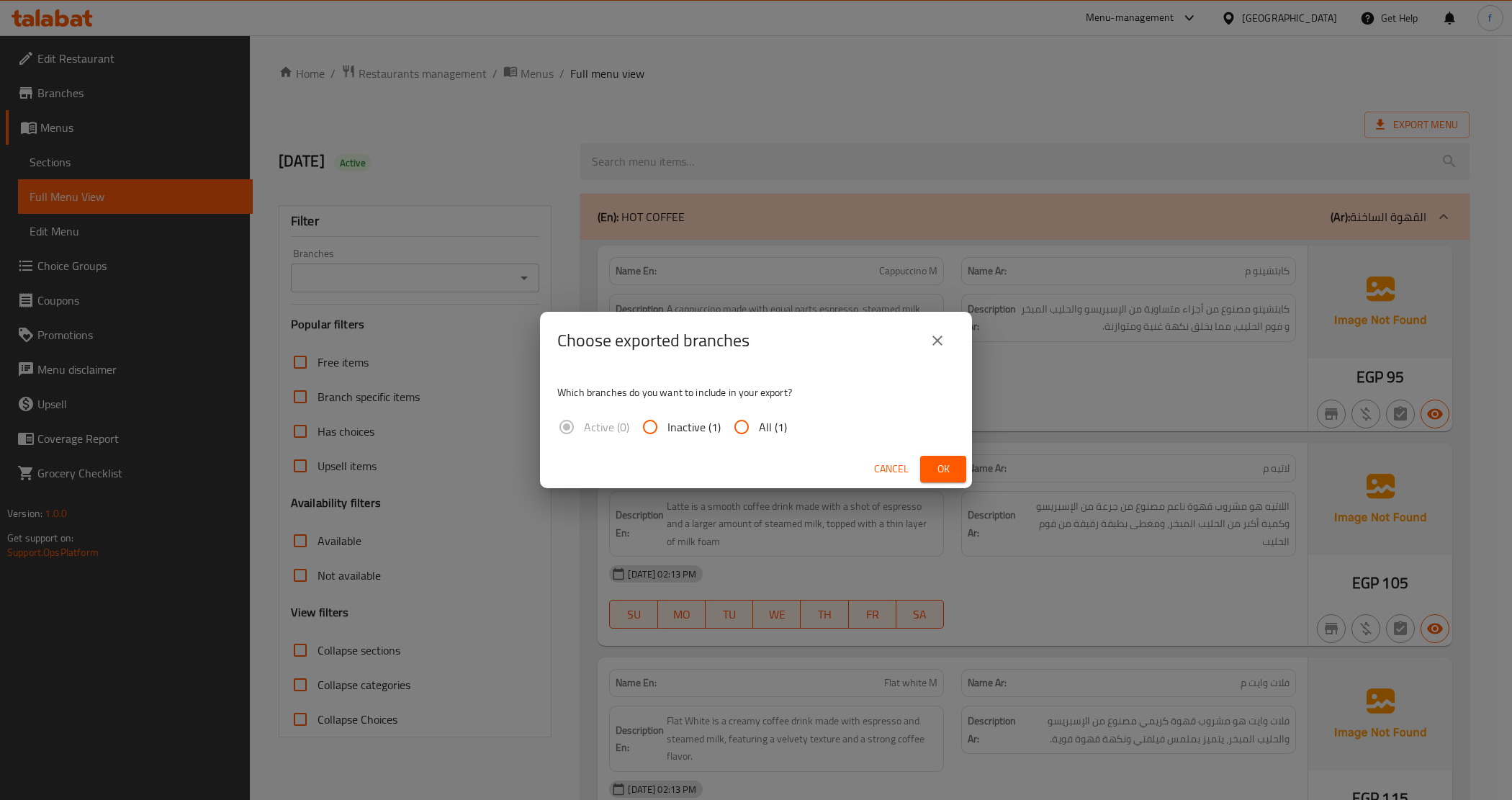
click at [758, 440] on label "All (1)" at bounding box center [756, 426] width 63 height 35
click at [758, 440] on input "All (1)" at bounding box center [741, 426] width 35 height 35
radio input "true"
click at [945, 466] on span "Ok" at bounding box center [943, 469] width 23 height 18
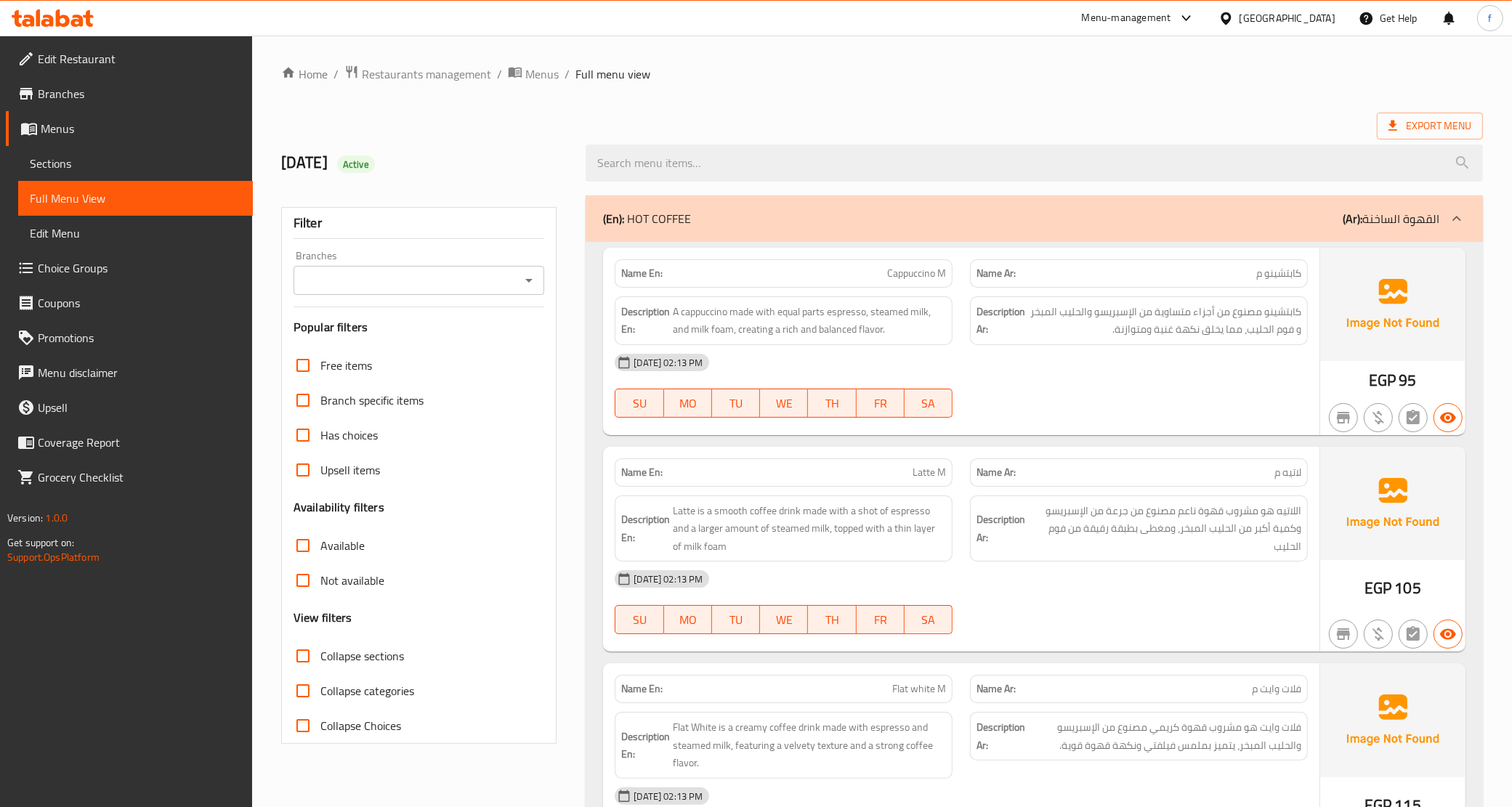
click at [91, 93] on span "Branches" at bounding box center [139, 94] width 203 height 18
